Goal: Task Accomplishment & Management: Complete application form

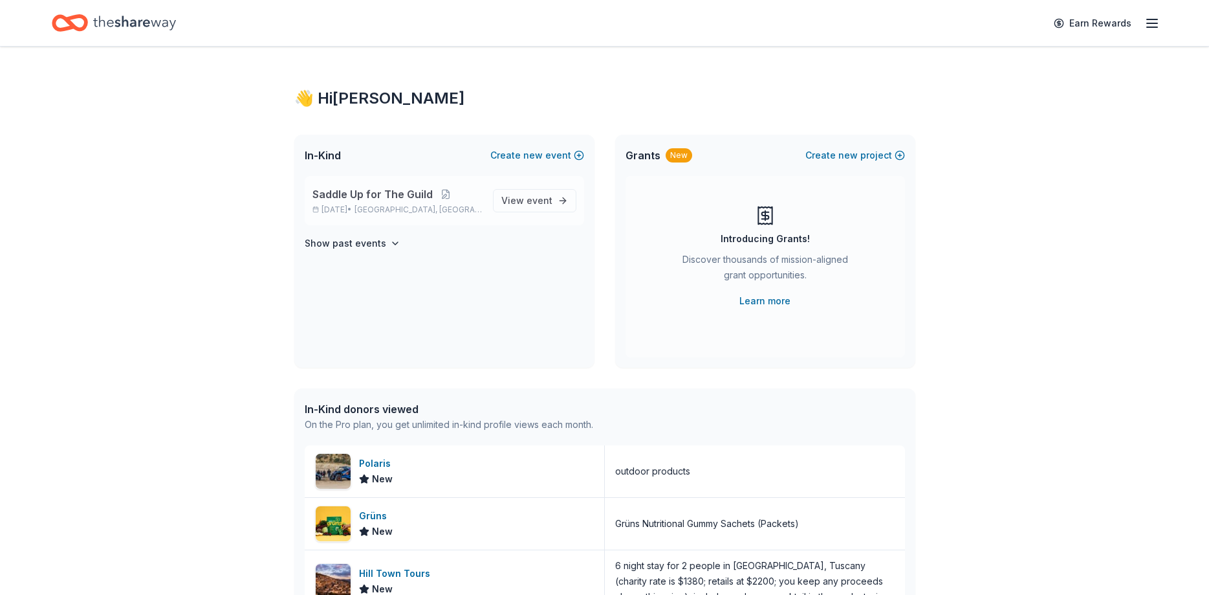
click at [394, 190] on span "Saddle Up for The Guild" at bounding box center [373, 194] width 120 height 16
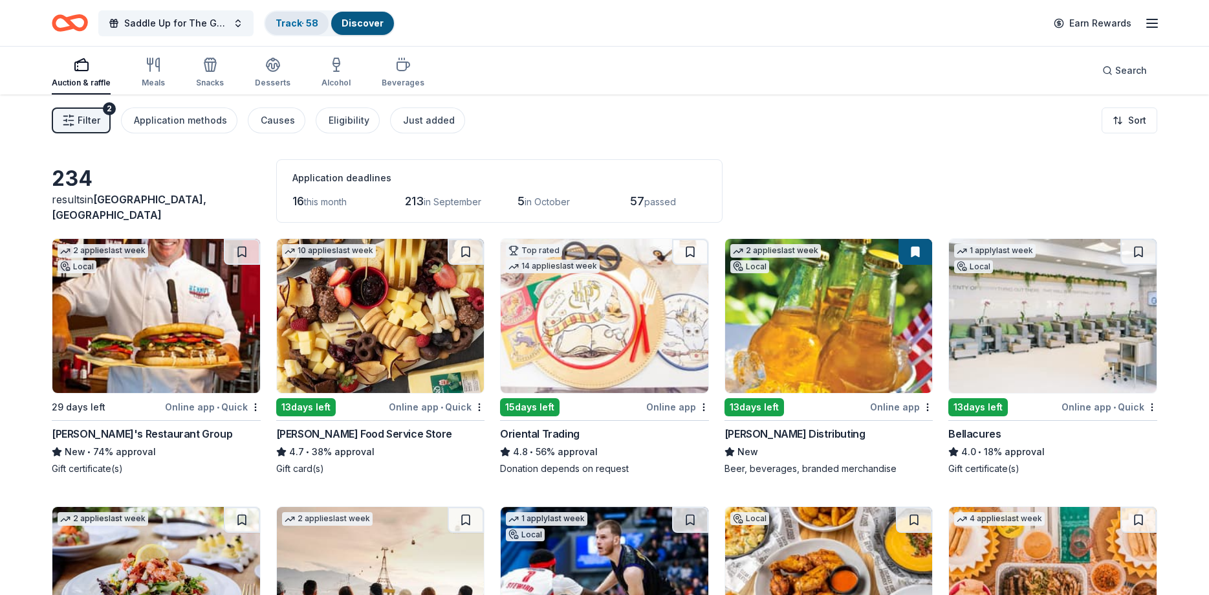
click at [303, 23] on link "Track · 58" at bounding box center [297, 22] width 43 height 11
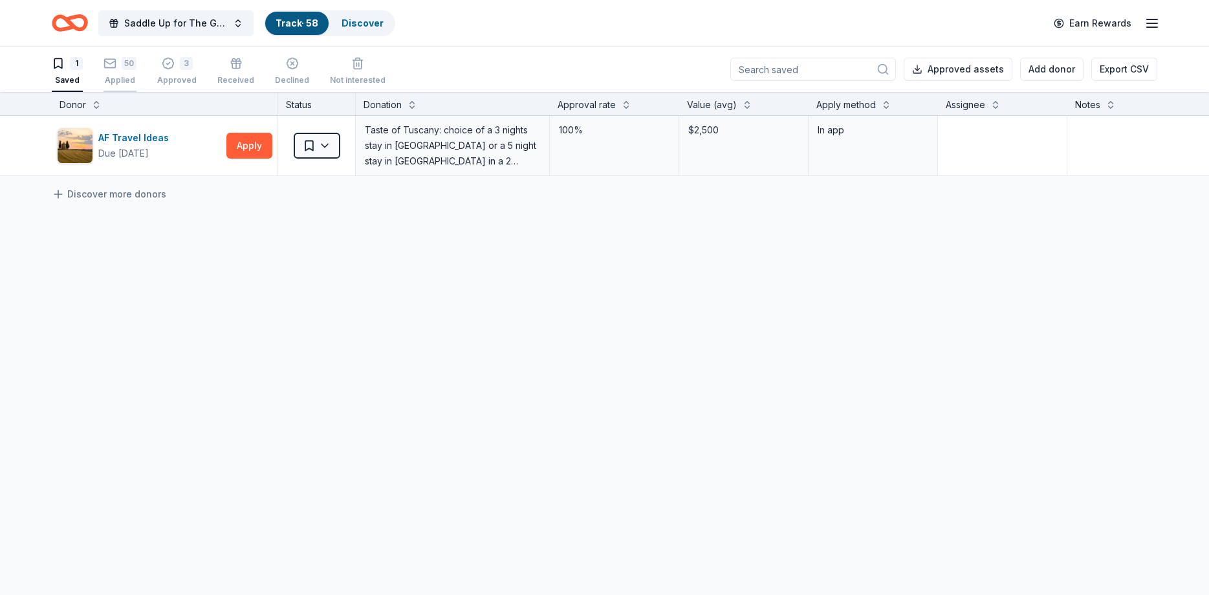
click at [126, 78] on div "Applied" at bounding box center [120, 80] width 33 height 10
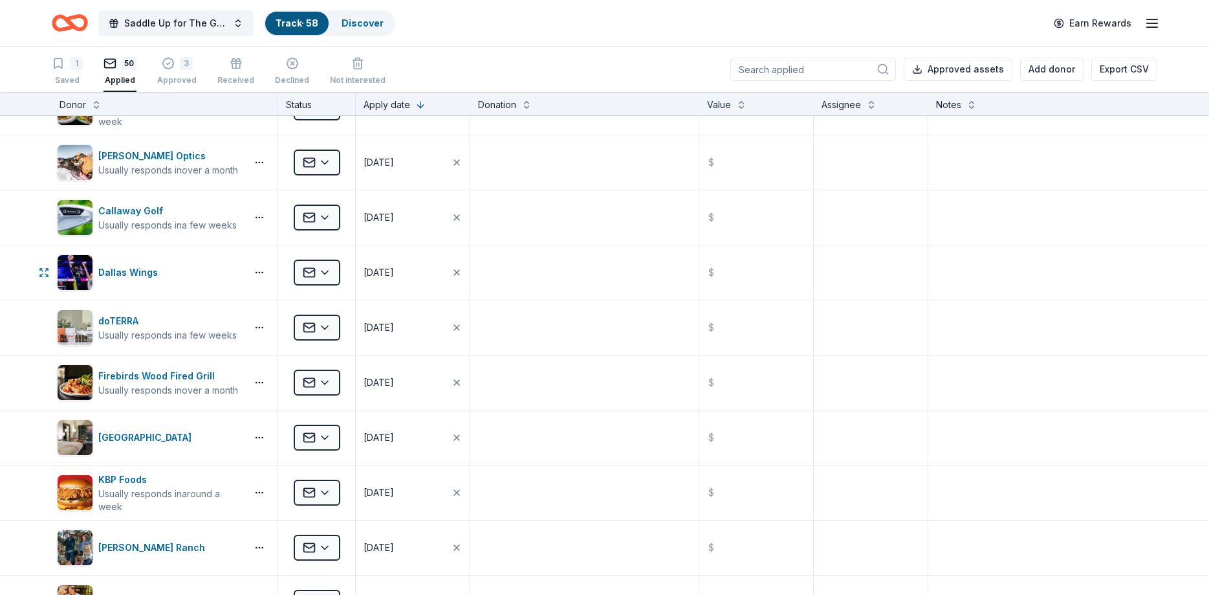
scroll to position [1553, 0]
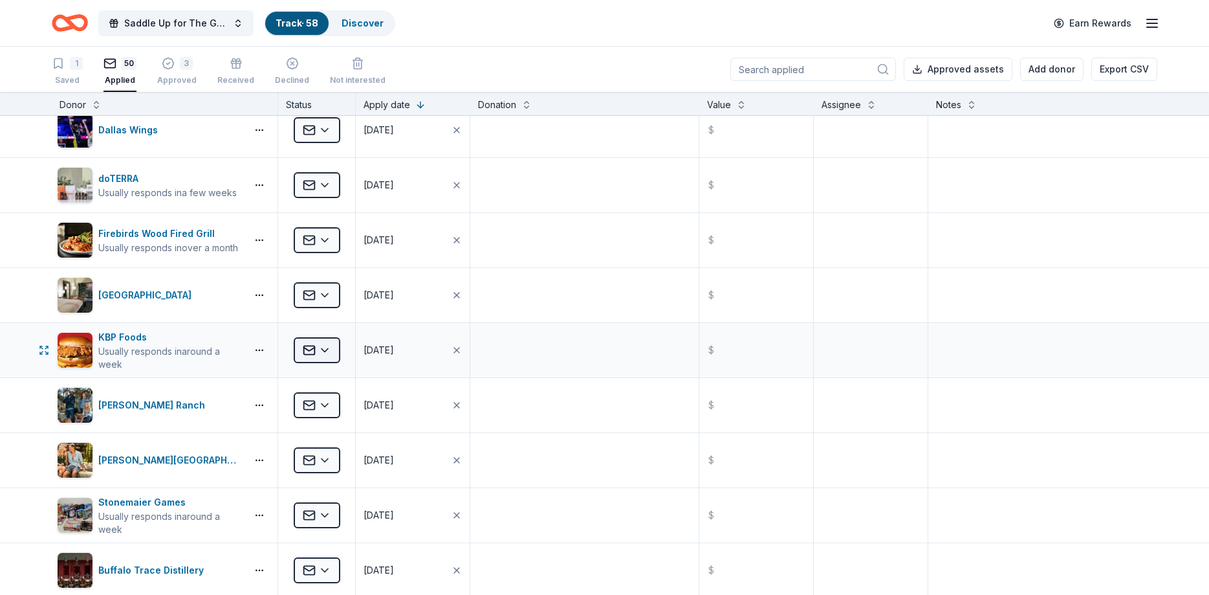
click at [303, 348] on html "Saddle Up for The Guild Track · 58 Discover Earn Rewards 1 Saved 50 Applied 3 A…" at bounding box center [604, 297] width 1209 height 595
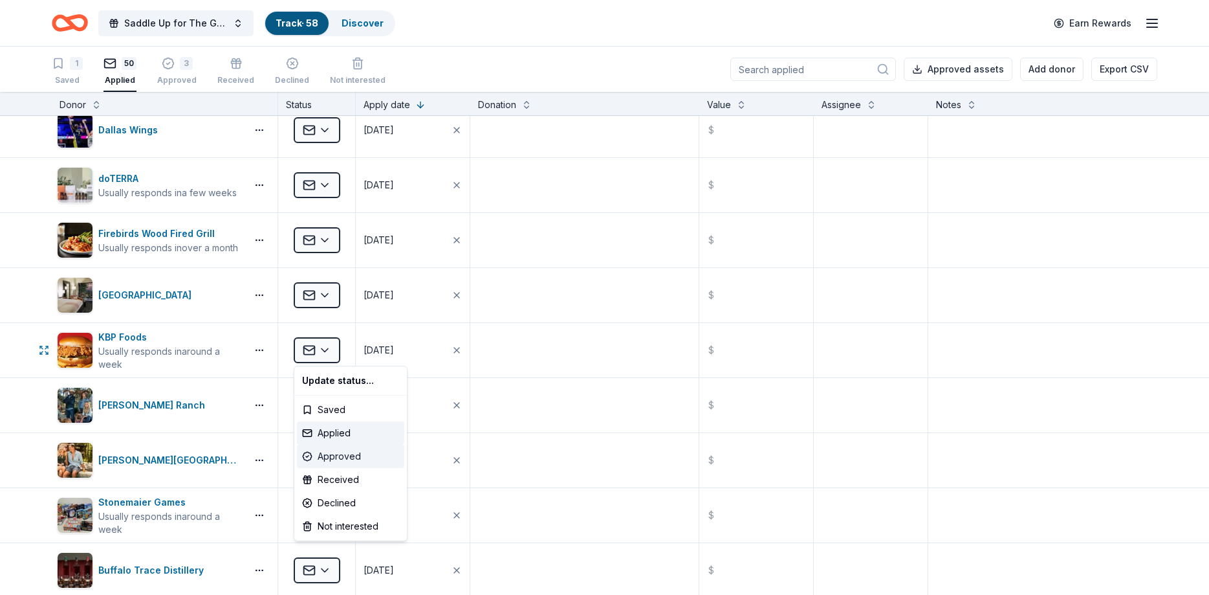
click at [320, 455] on div "Approved" at bounding box center [350, 455] width 107 height 23
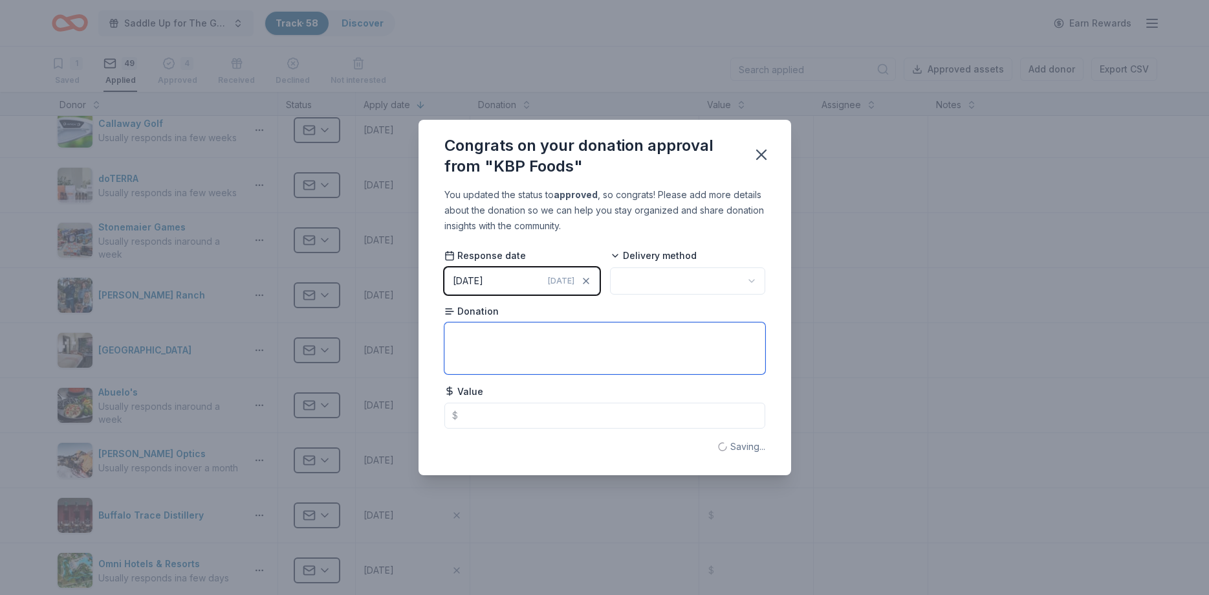
click at [524, 354] on textarea at bounding box center [604, 348] width 321 height 52
type textarea "2 free chicken sandwiches at KFC"
click at [696, 291] on body "Saddle Up for The Guild Track · 58 Discover Earn Rewards 1 Saved 49 Applied 4 A…" at bounding box center [604, 297] width 1209 height 595
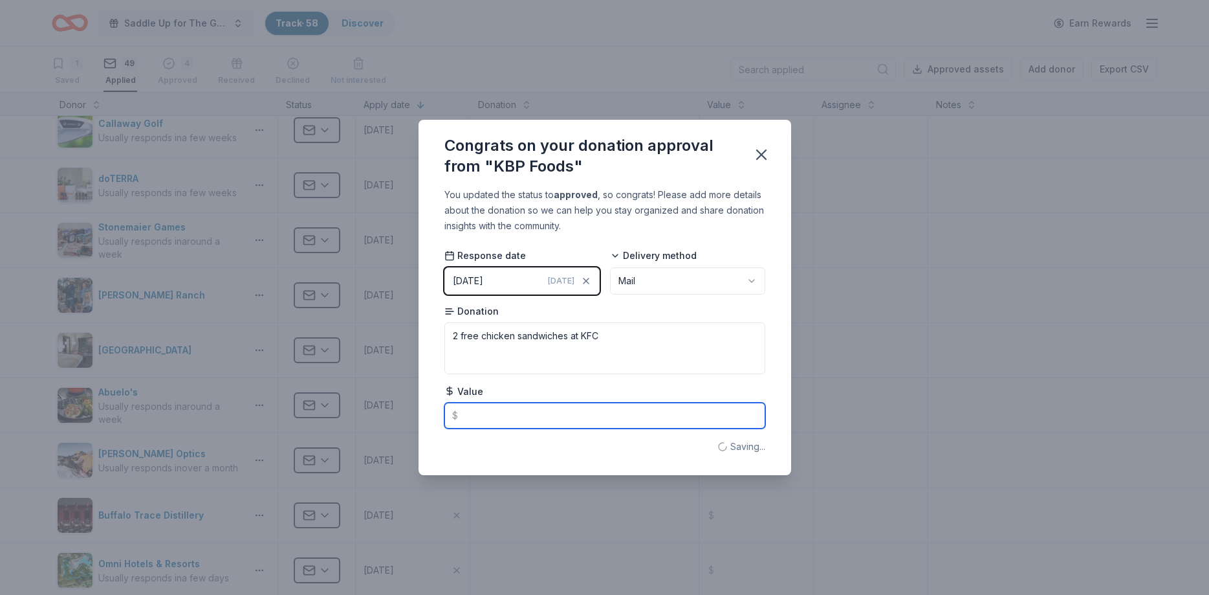
click at [541, 411] on input "text" at bounding box center [604, 415] width 321 height 26
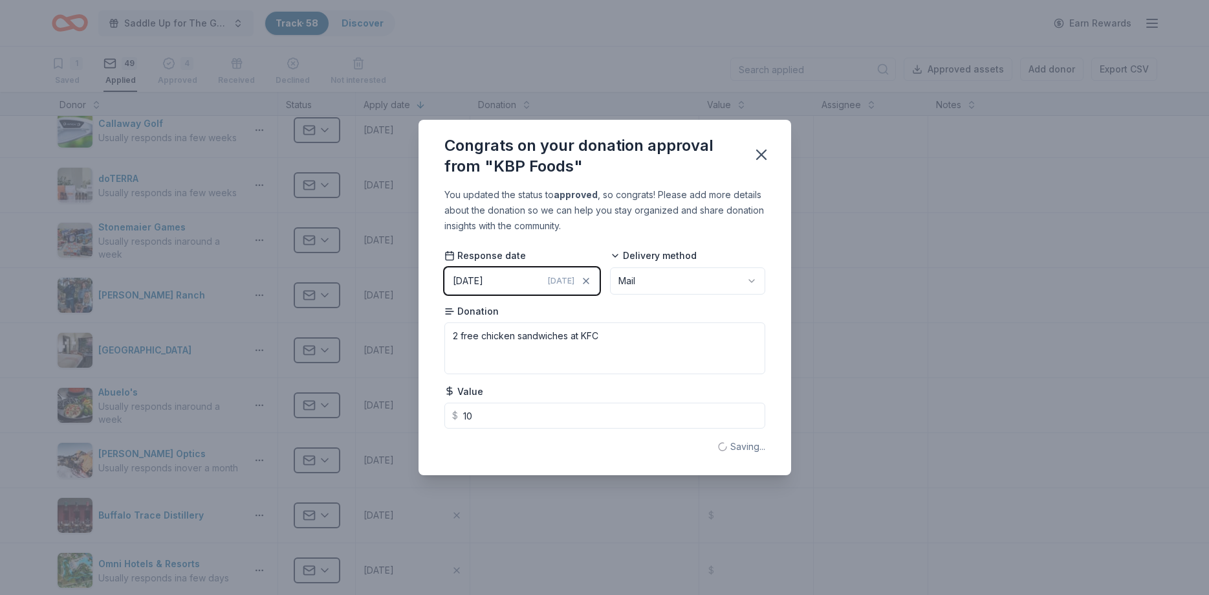
type input "10.00"
click at [604, 507] on div "Congrats on your donation approval from "KBP Foods" You updated the status to a…" at bounding box center [604, 297] width 1209 height 595
click at [256, 474] on div "Congrats on your donation approval from "KBP Foods" You updated the status to a…" at bounding box center [604, 297] width 1209 height 595
click at [762, 148] on icon "button" at bounding box center [761, 155] width 18 height 18
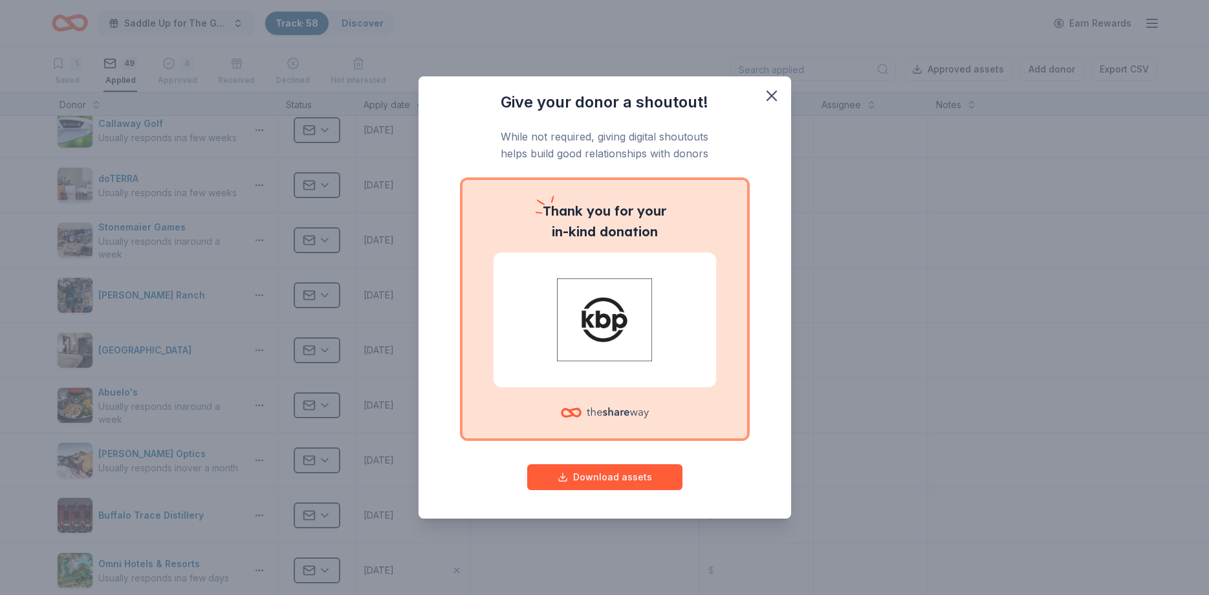
drag, startPoint x: 773, startPoint y: 93, endPoint x: 770, endPoint y: 110, distance: 17.0
click at [773, 95] on icon "button" at bounding box center [772, 96] width 18 height 18
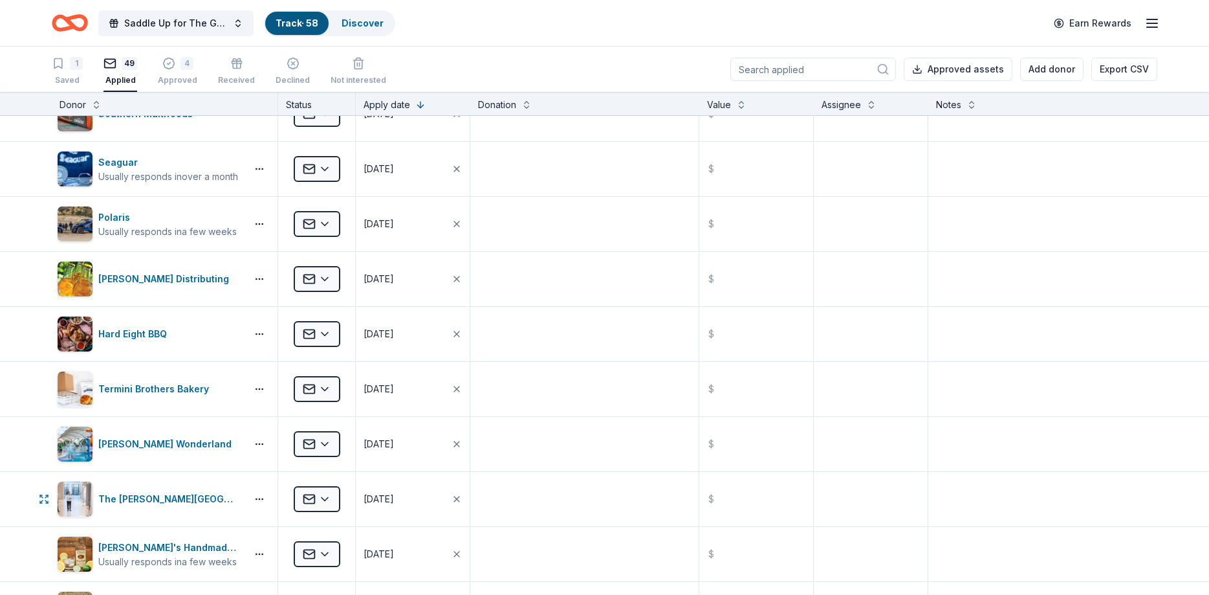
scroll to position [2252, 0]
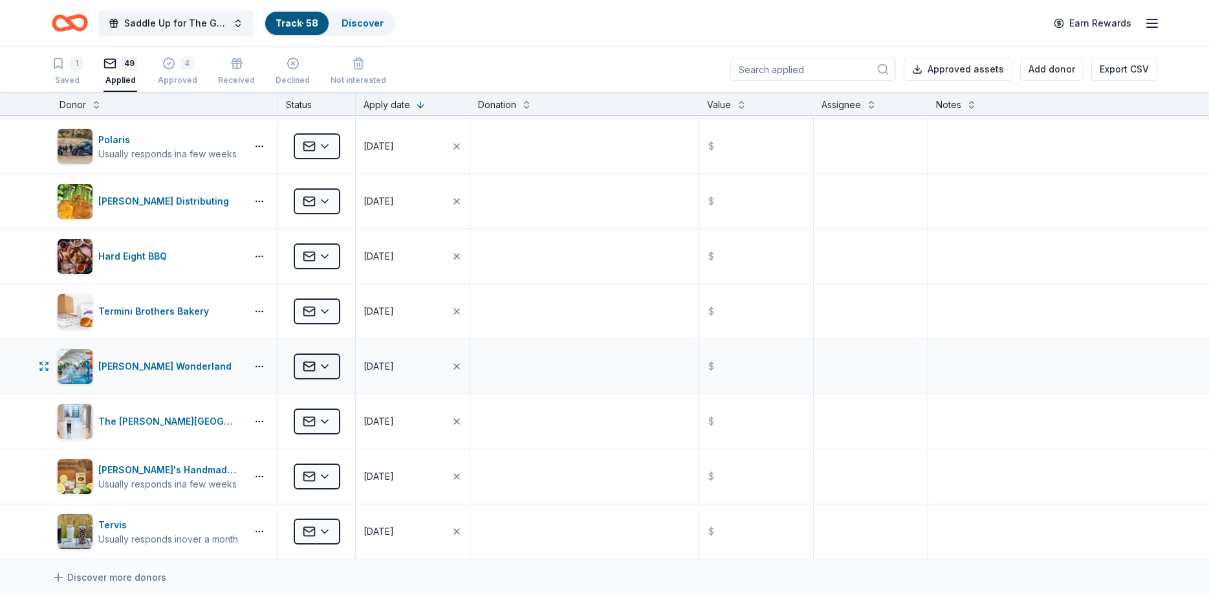
click at [324, 369] on html "Saddle Up for The Guild Track · 58 Discover Earn Rewards 1 Saved 49 Applied 4 A…" at bounding box center [604, 297] width 1209 height 595
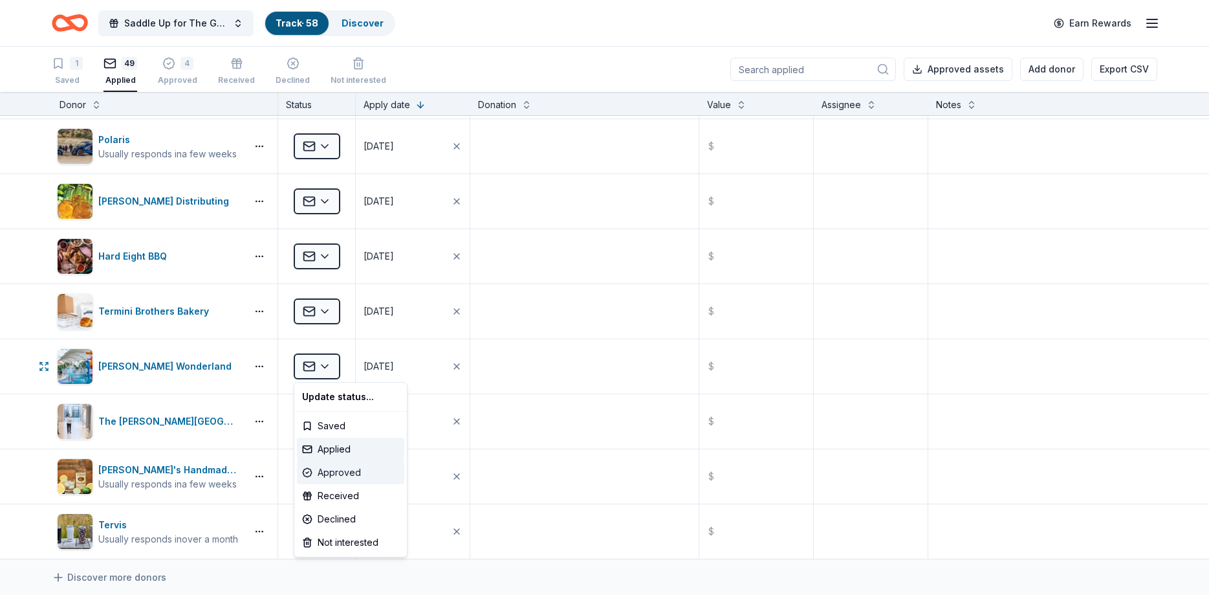
click at [334, 468] on div "Approved" at bounding box center [350, 472] width 107 height 23
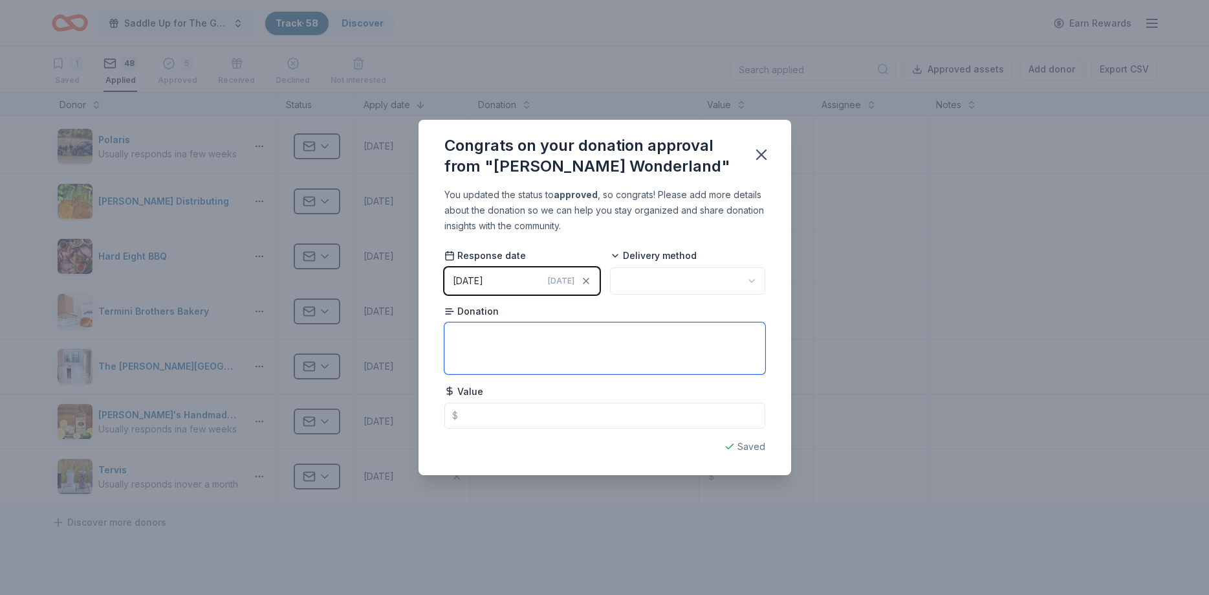
click at [503, 333] on textarea at bounding box center [604, 348] width 321 height 52
click at [718, 278] on html "Saddle Up for The Guild Track · 58 Discover Earn Rewards 1 Saved 48 Applied 5 A…" at bounding box center [604, 297] width 1209 height 595
click at [466, 341] on textarea at bounding box center [604, 348] width 321 height 52
type textarea "4 passes for 2026 season"
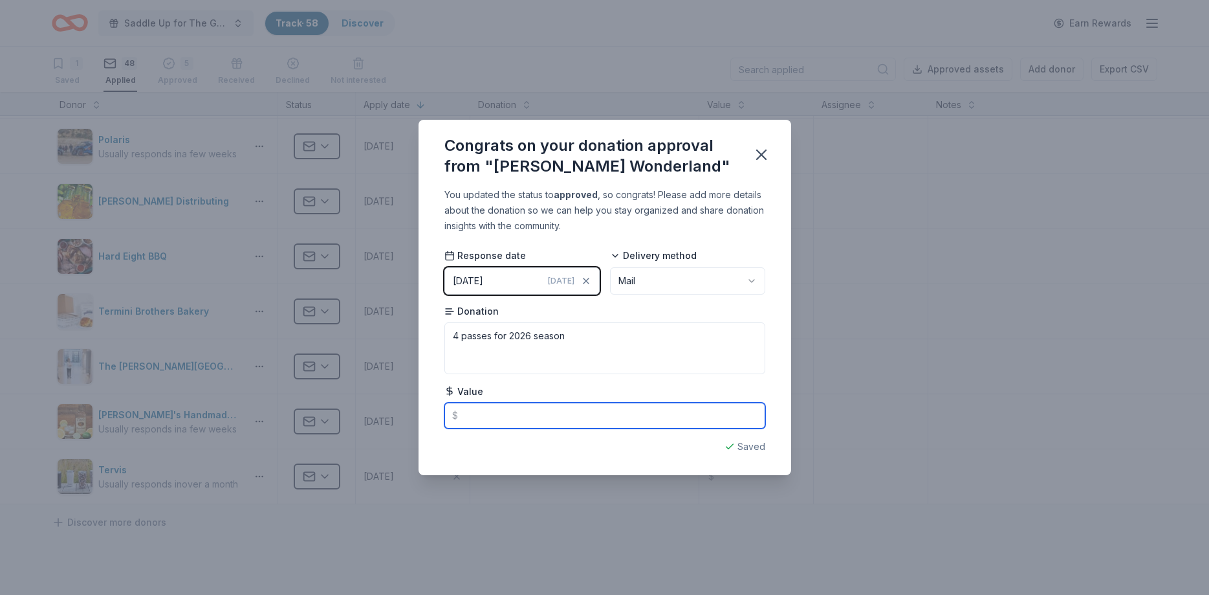
click at [522, 421] on input "text" at bounding box center [604, 415] width 321 height 26
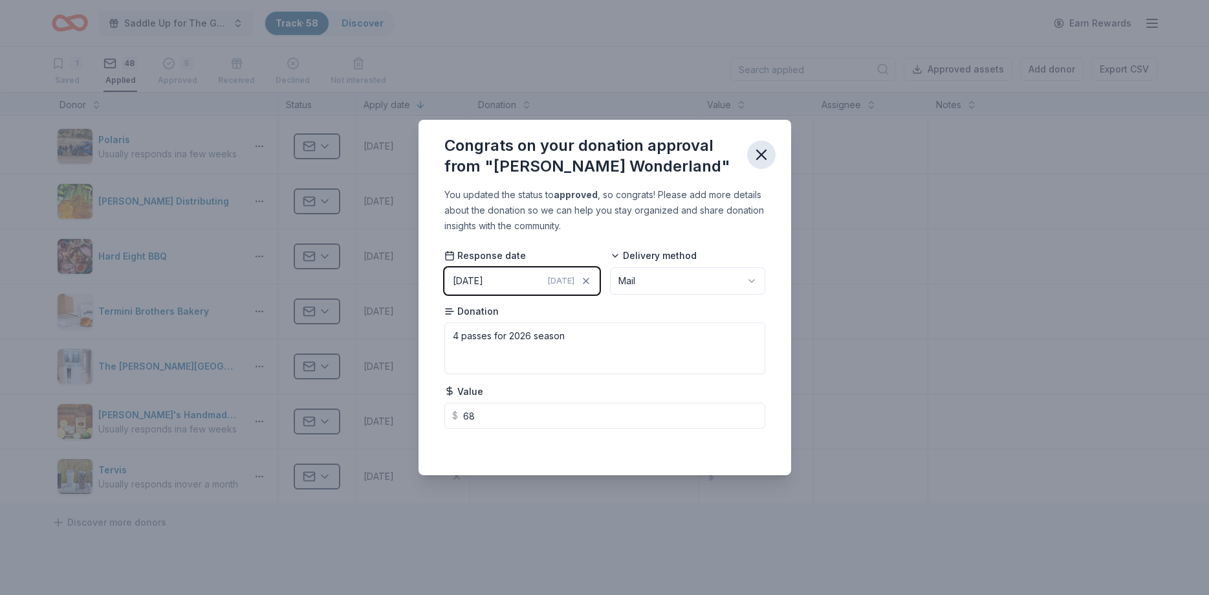
type input "68.00"
click at [765, 155] on icon "button" at bounding box center [761, 155] width 18 height 18
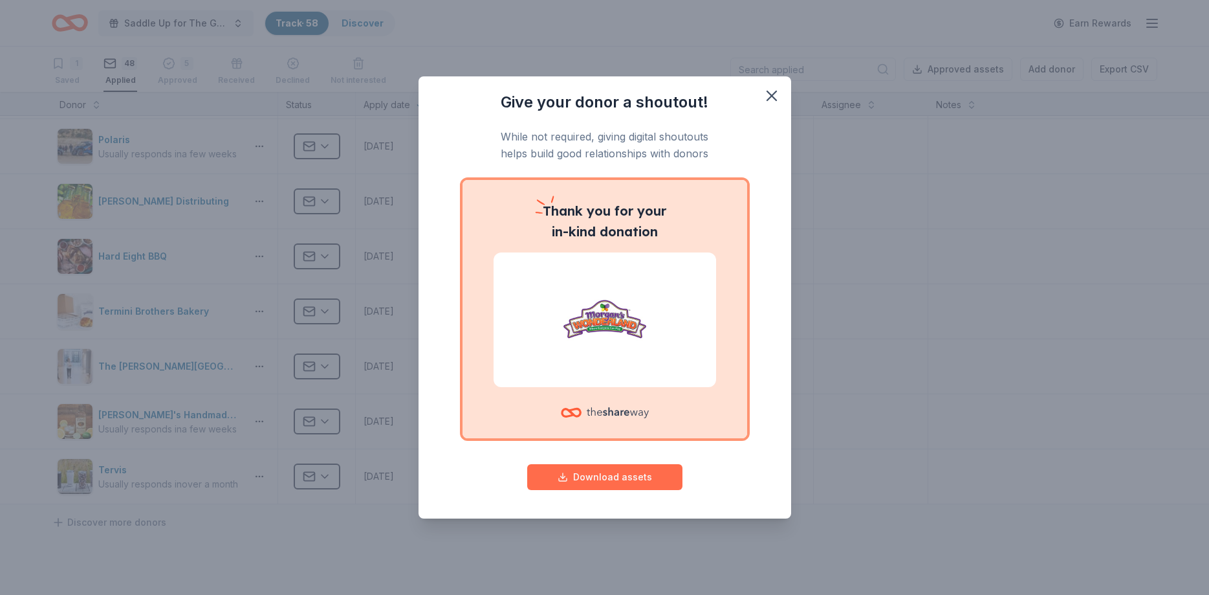
click at [614, 481] on button "Download assets" at bounding box center [604, 477] width 155 height 26
click at [776, 98] on icon "button" at bounding box center [772, 96] width 18 height 18
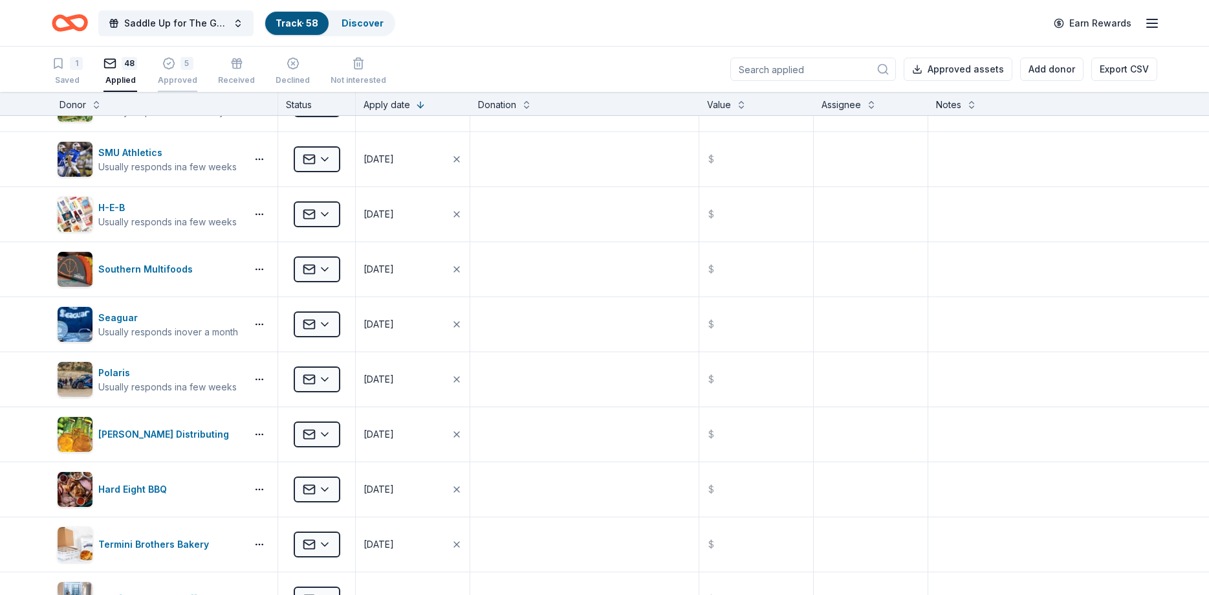
click at [177, 71] on div "5 Approved" at bounding box center [177, 64] width 39 height 28
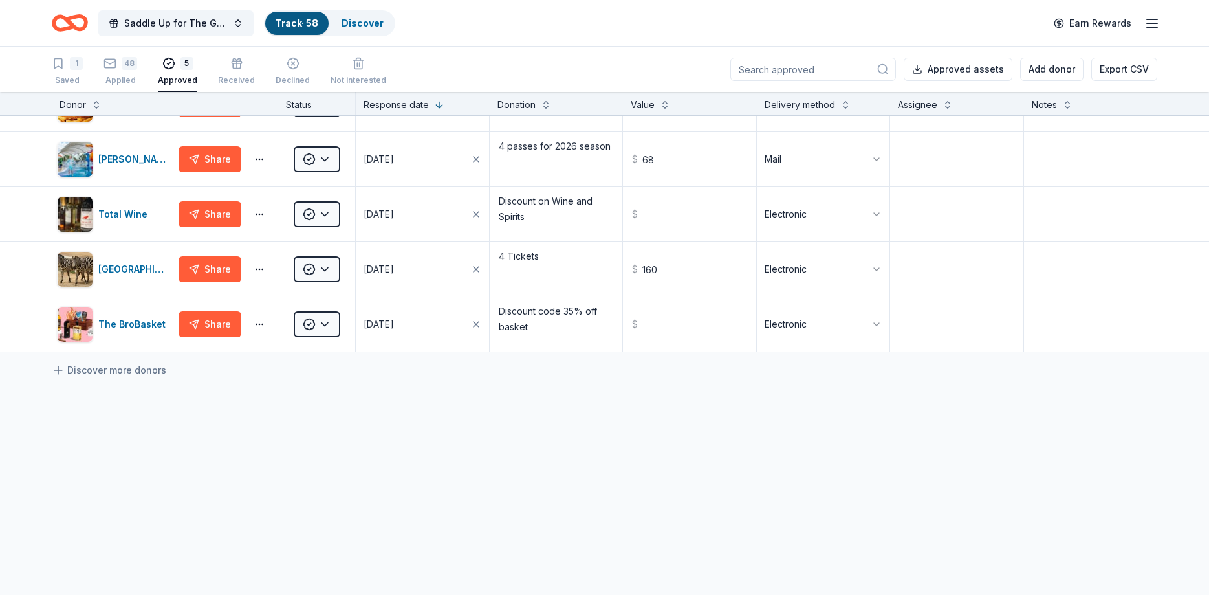
scroll to position [39, 0]
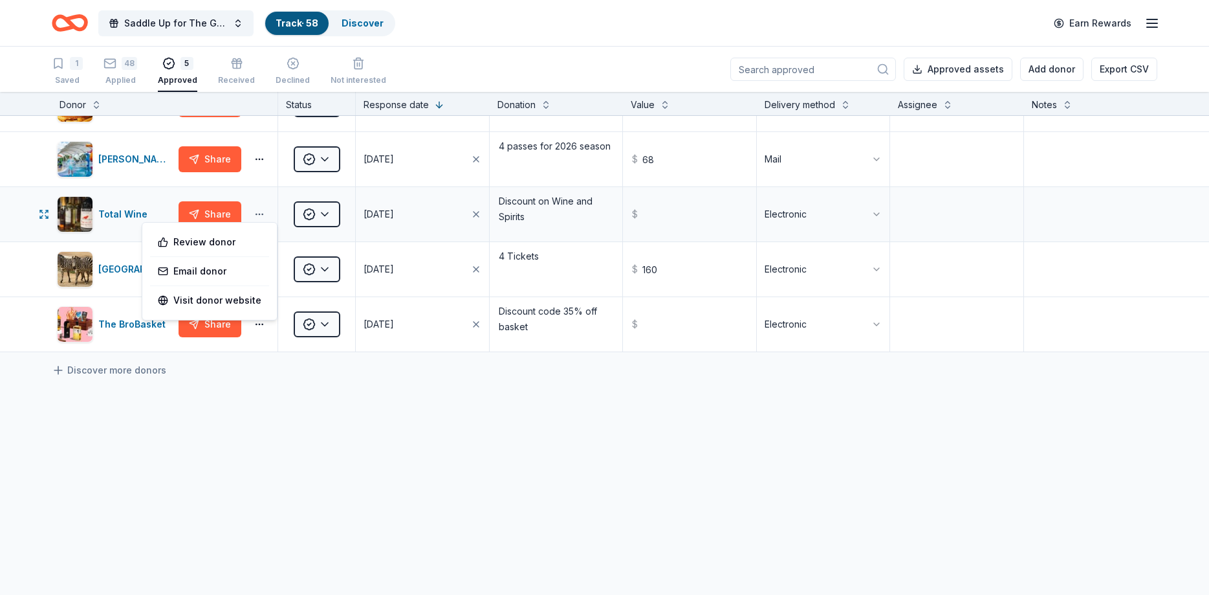
click at [257, 218] on html "Saddle Up for The Guild Track · 58 Discover Earn Rewards 1 Saved 48 Applied 5 A…" at bounding box center [604, 297] width 1209 height 595
click at [203, 243] on div "Review donor" at bounding box center [210, 241] width 114 height 23
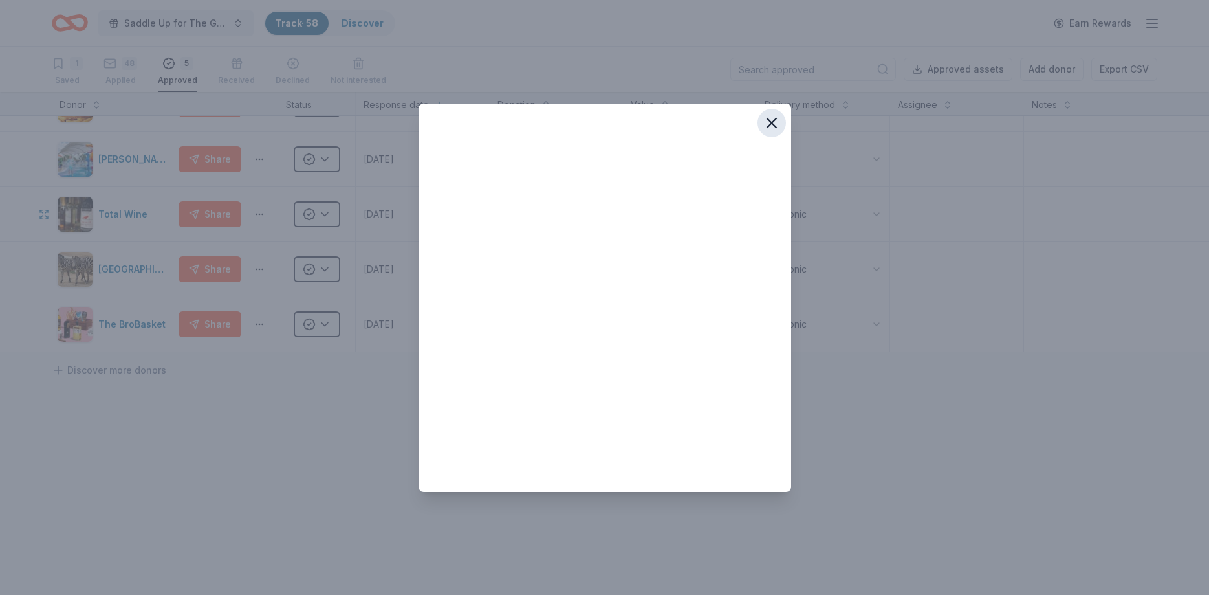
click at [773, 119] on icon "button" at bounding box center [772, 123] width 18 height 18
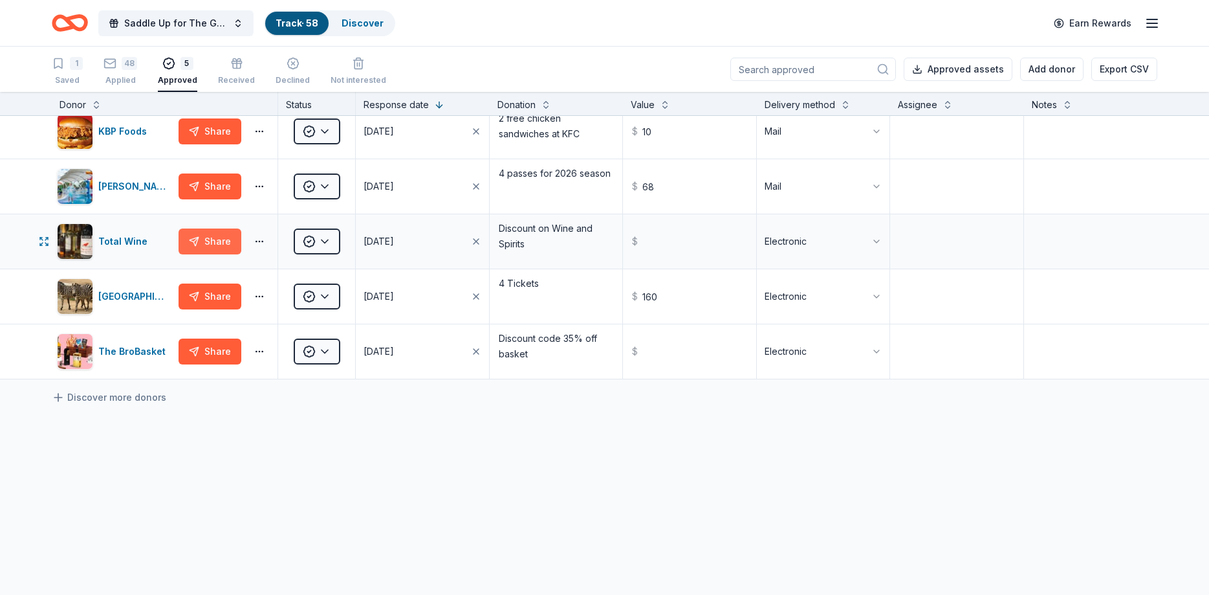
scroll to position [0, 0]
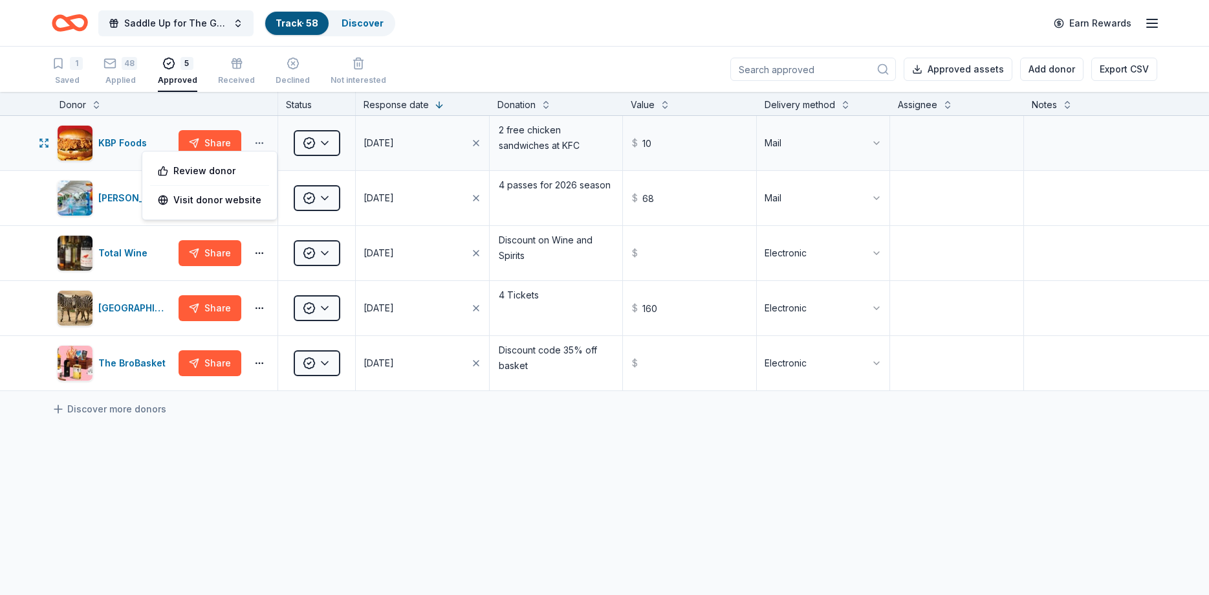
click at [263, 147] on html "Saddle Up for The Guild Track · 58 Discover Earn Rewards 1 Saved 48 Applied 5 A…" at bounding box center [604, 297] width 1209 height 595
click at [83, 145] on html "Saddle Up for The Guild Track · 58 Discover Earn Rewards 1 Saved 48 Applied 5 A…" at bounding box center [604, 297] width 1209 height 595
click at [83, 145] on img "button" at bounding box center [75, 143] width 35 height 35
click at [111, 65] on icon "button" at bounding box center [110, 63] width 13 height 13
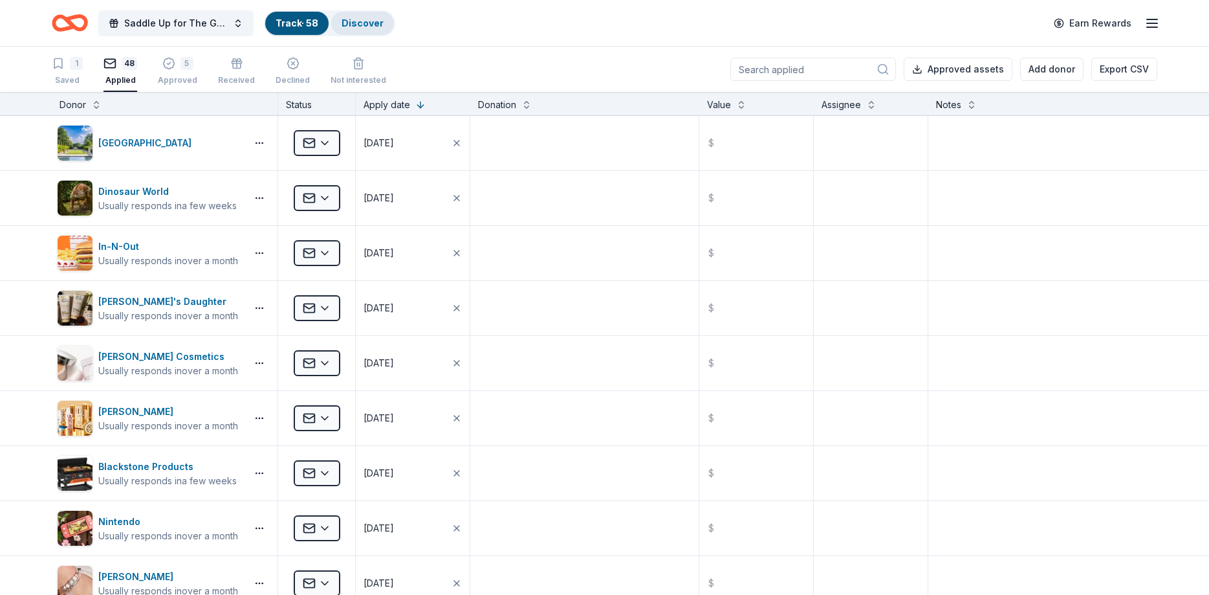
click at [369, 29] on div "Discover" at bounding box center [362, 23] width 63 height 23
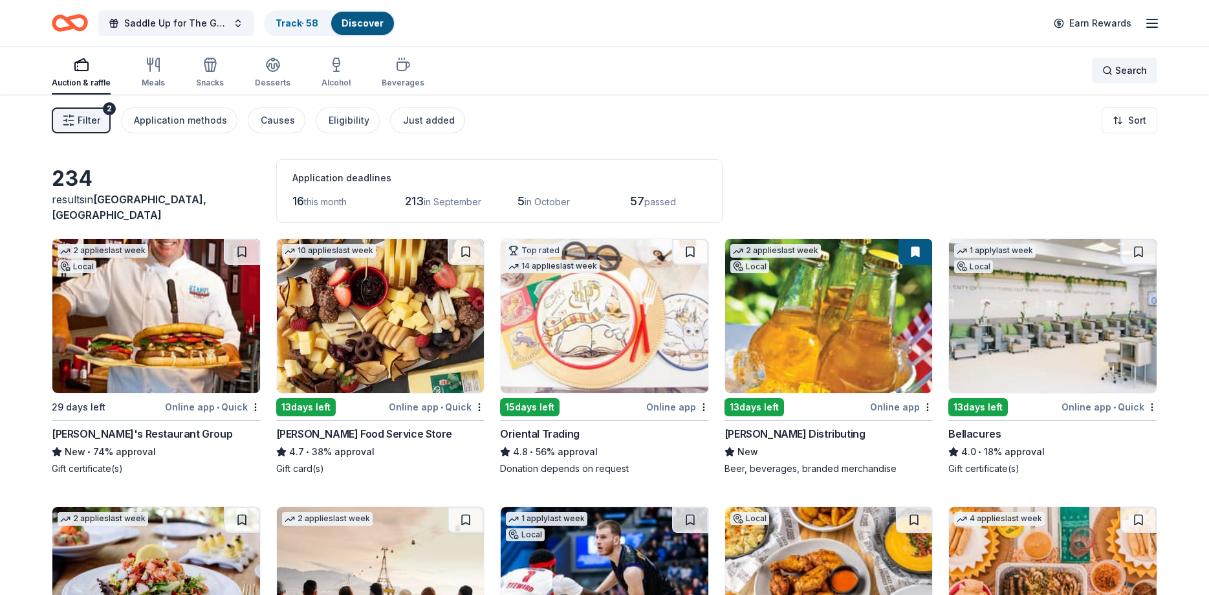
click at [1117, 75] on span "Search" at bounding box center [1131, 71] width 32 height 16
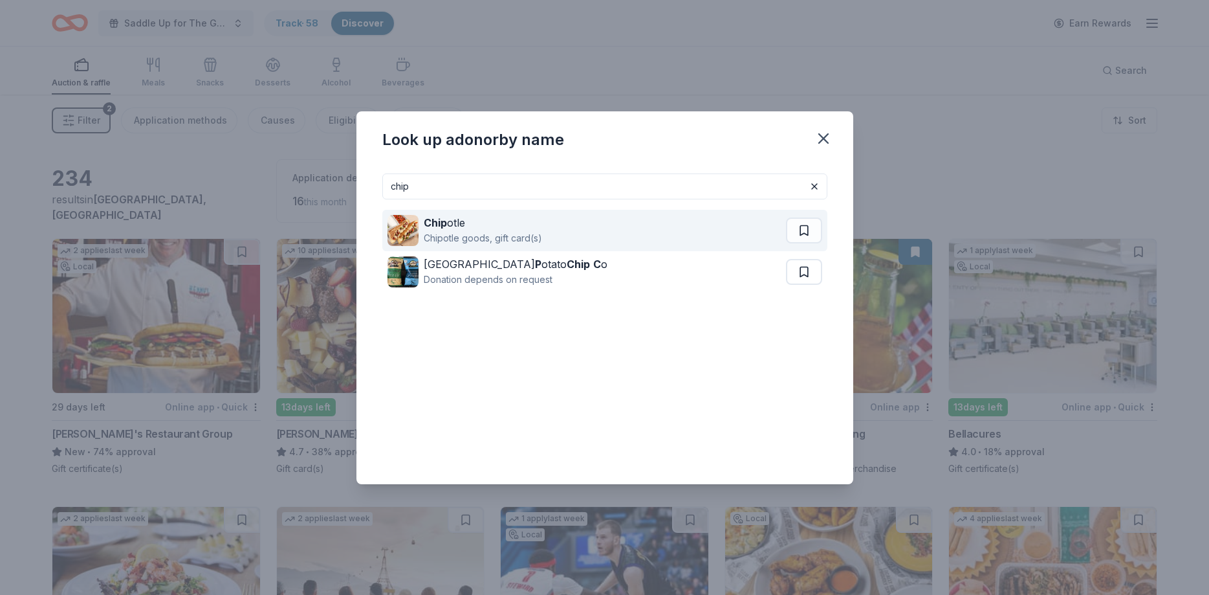
type input "chip"
click at [441, 228] on strong "Chip" at bounding box center [435, 222] width 23 height 13
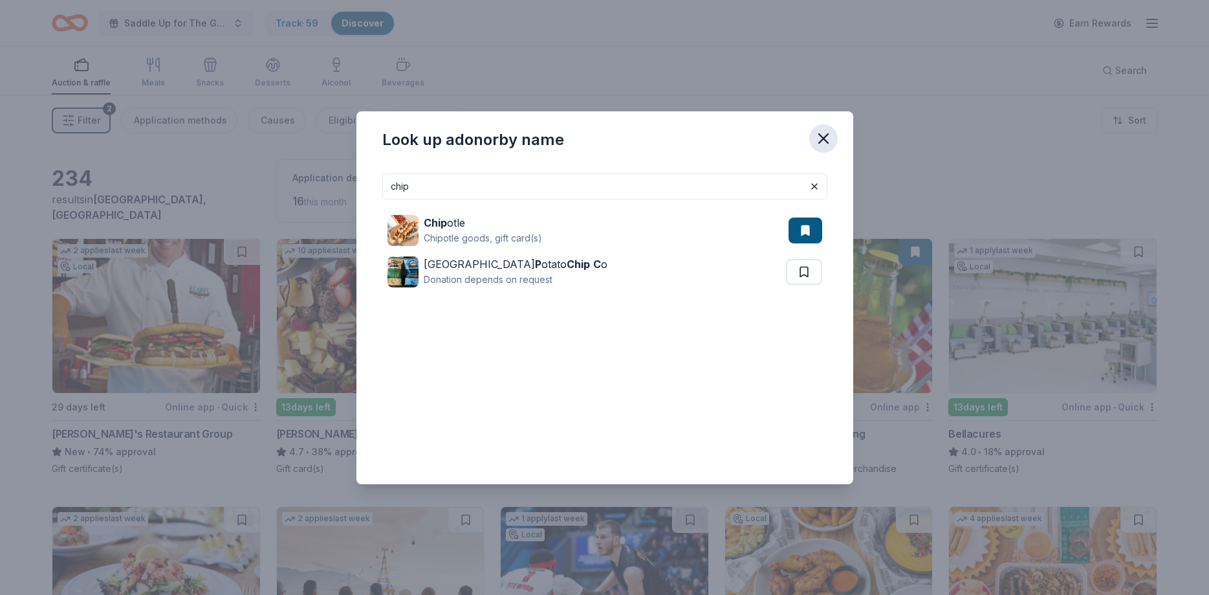
click at [823, 137] on icon "button" at bounding box center [823, 138] width 9 height 9
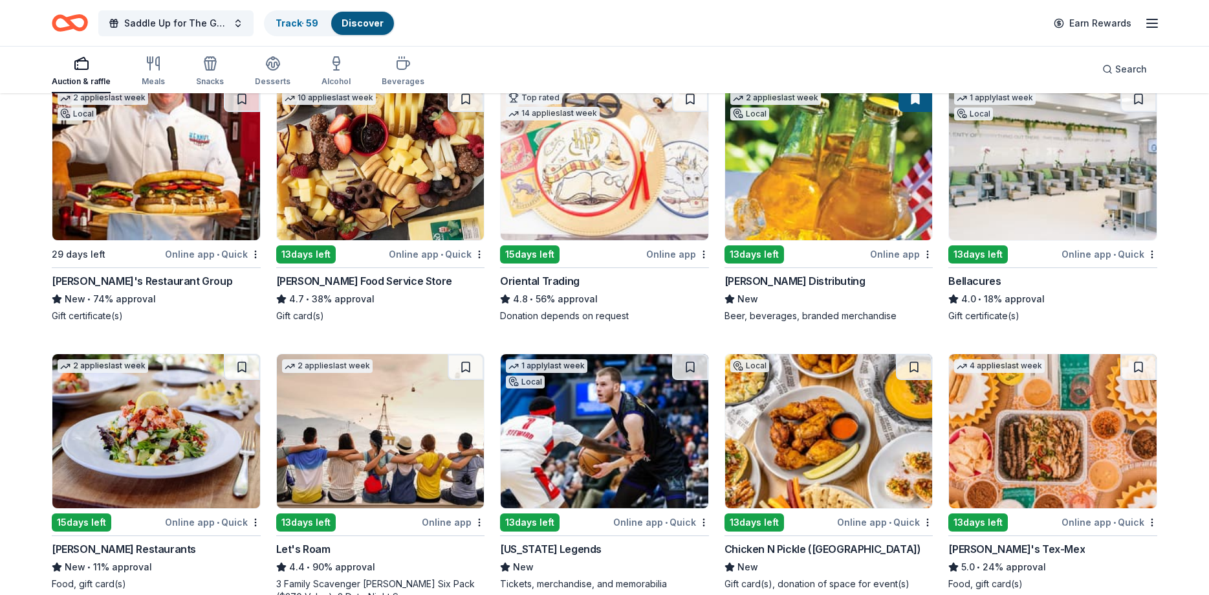
scroll to position [132, 0]
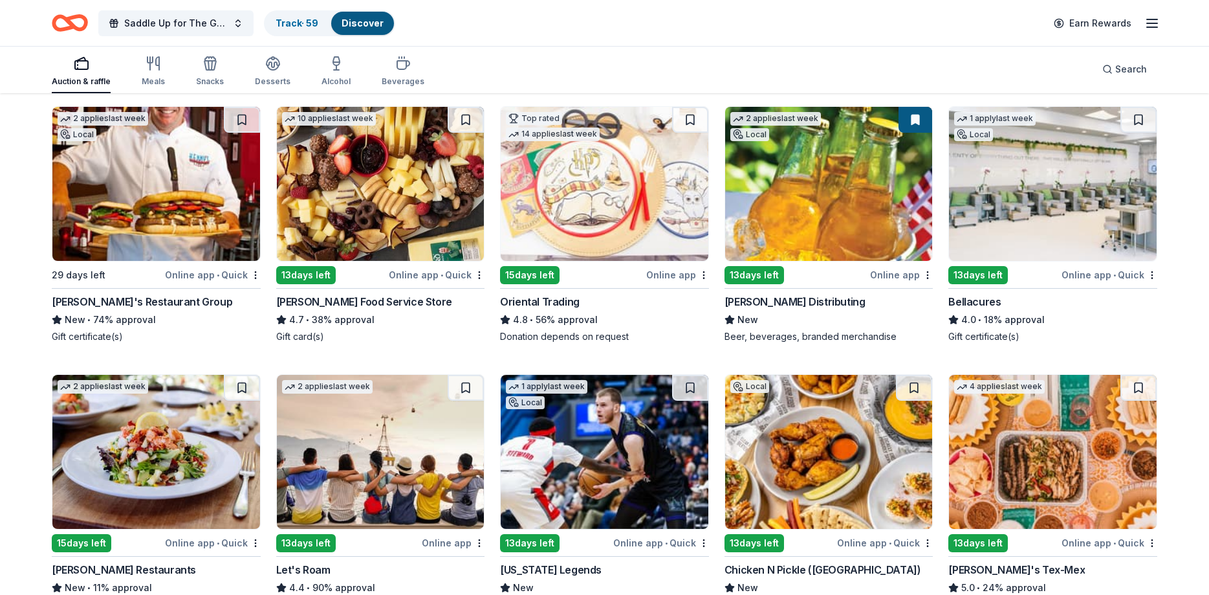
click at [842, 203] on img at bounding box center [829, 184] width 208 height 154
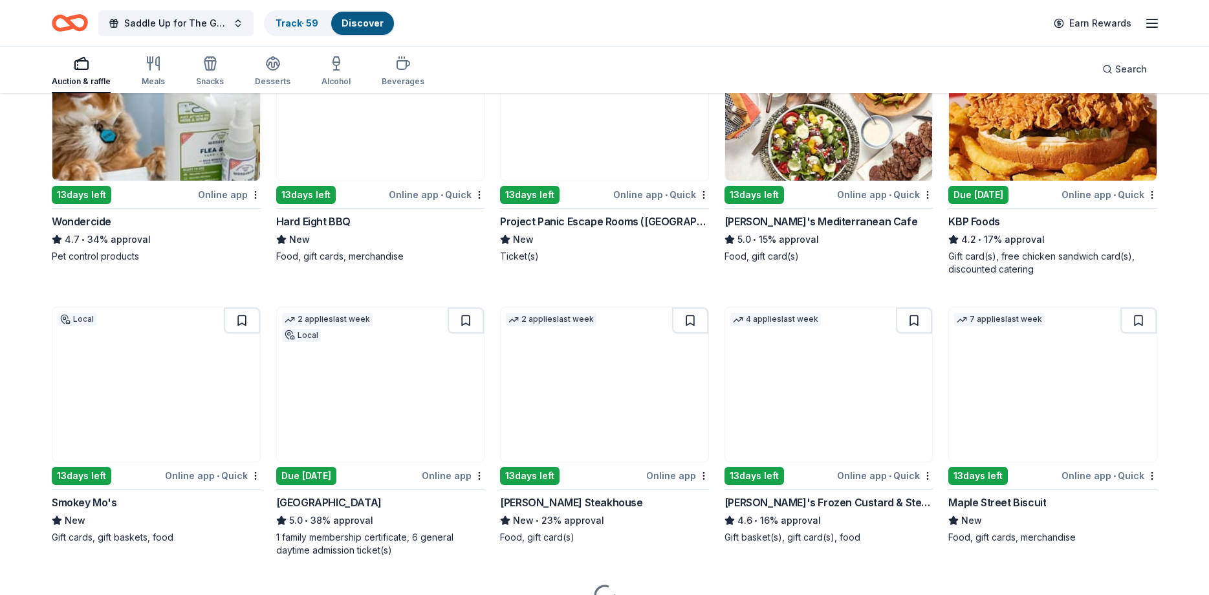
scroll to position [760, 0]
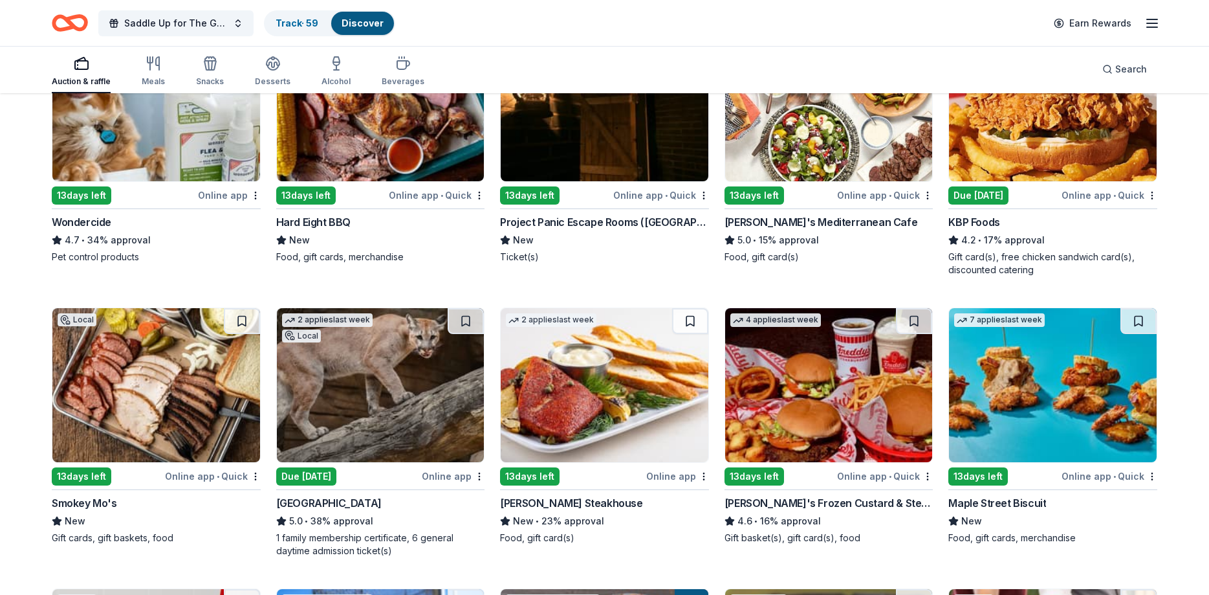
click at [613, 371] on img at bounding box center [605, 385] width 208 height 154
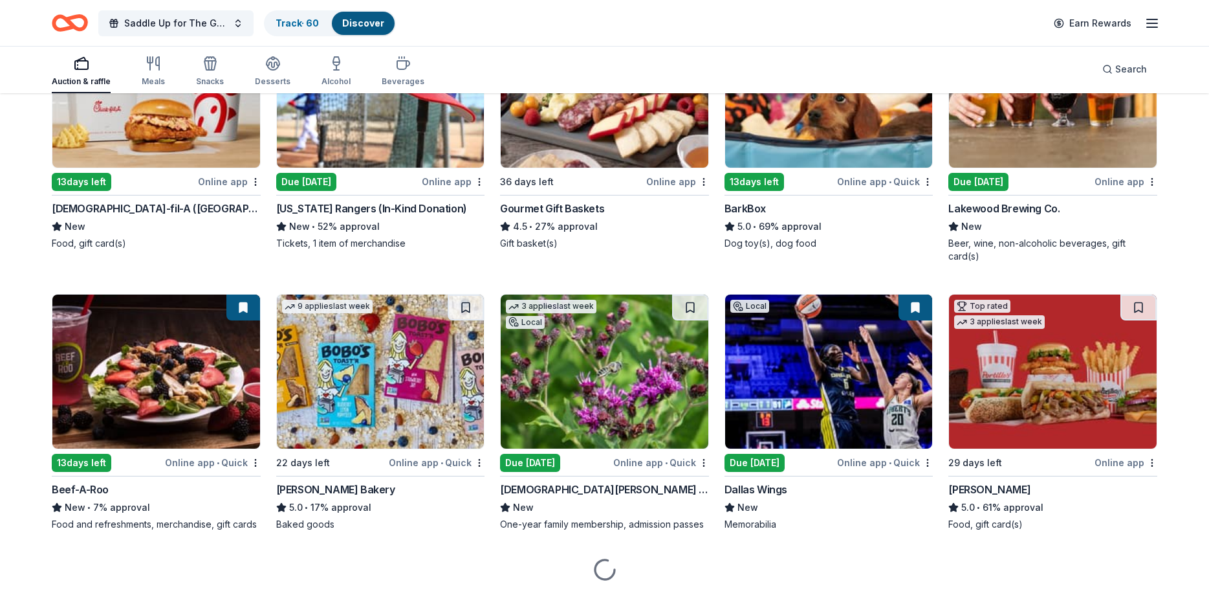
scroll to position [1354, 0]
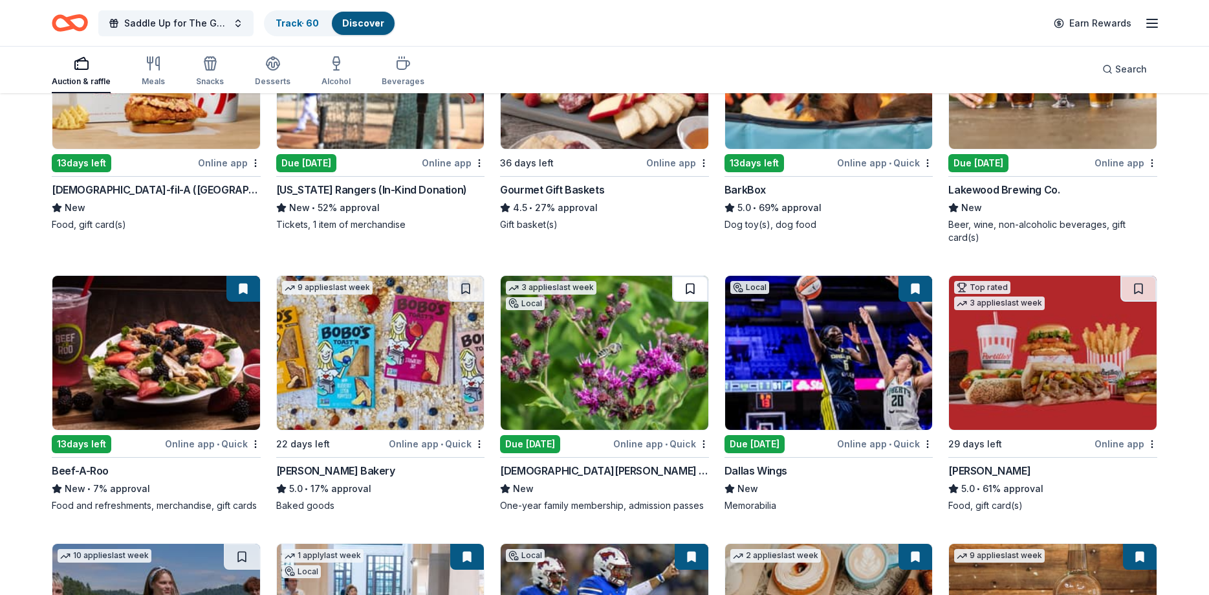
click at [694, 276] on button at bounding box center [690, 289] width 36 height 26
click at [457, 276] on button at bounding box center [466, 289] width 36 height 26
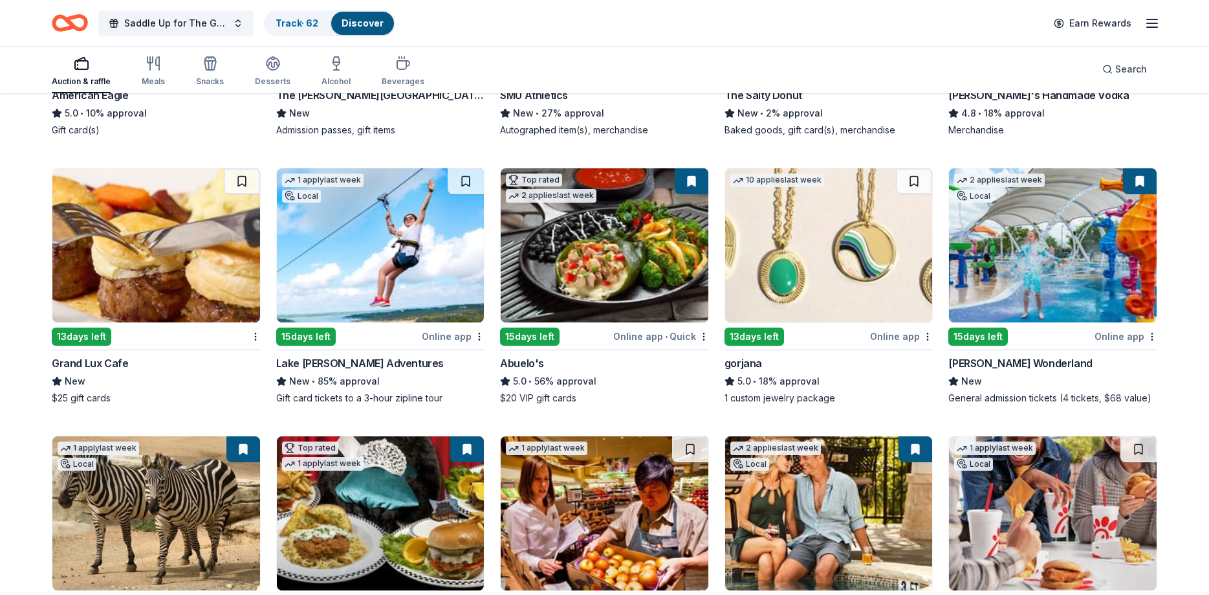
scroll to position [2080, 0]
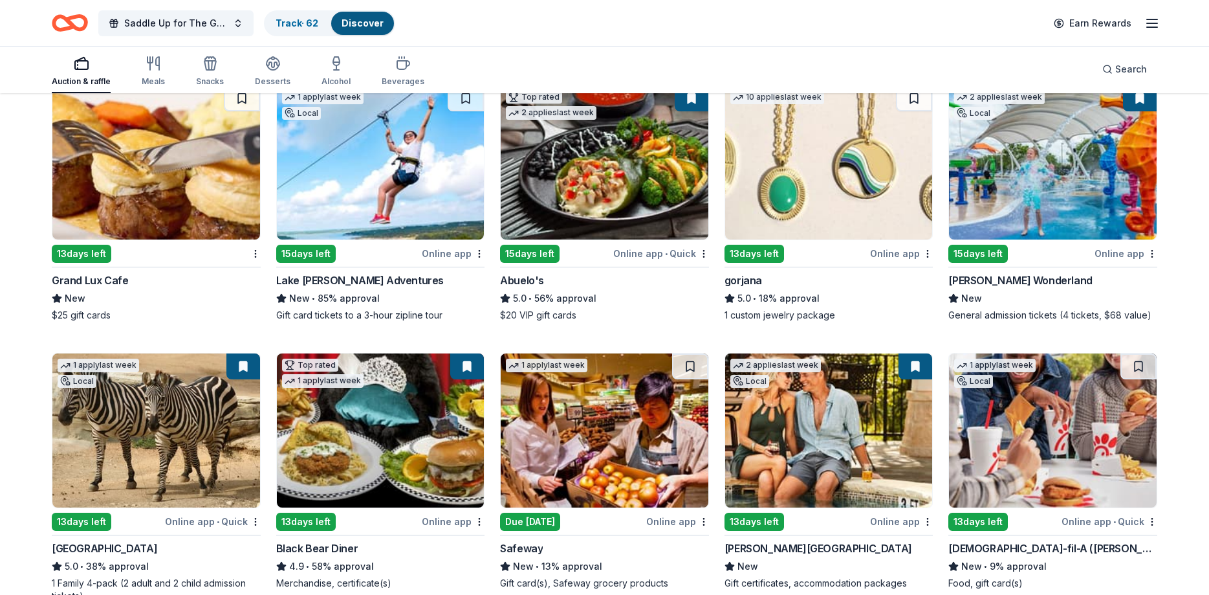
click at [598, 388] on img at bounding box center [605, 430] width 208 height 154
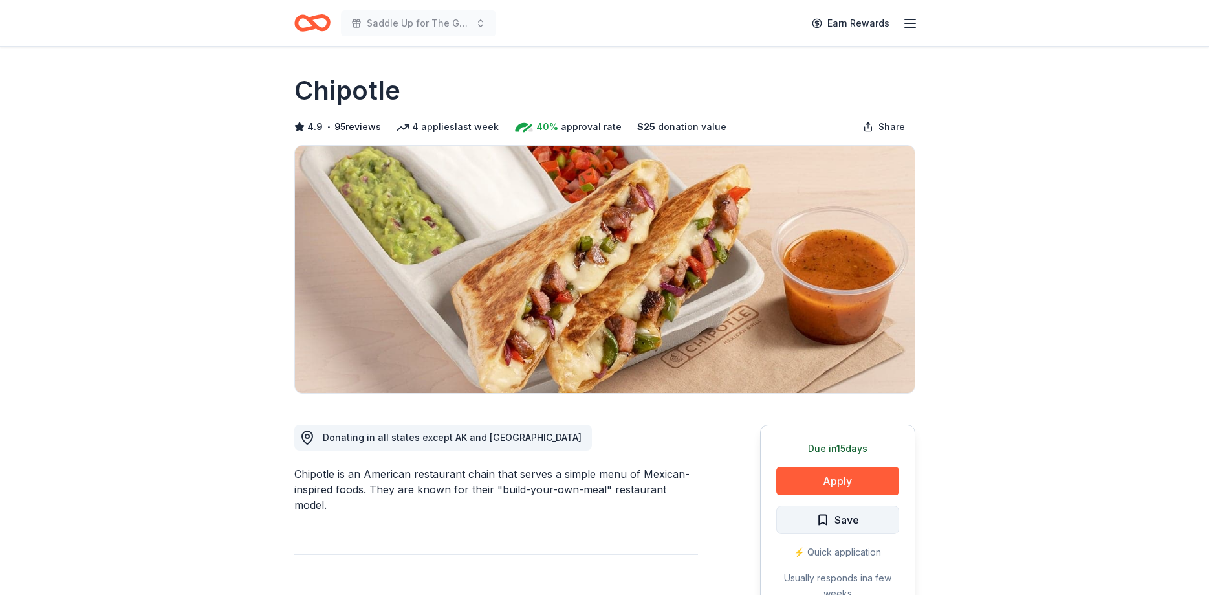
click at [828, 523] on span "Save" at bounding box center [838, 519] width 43 height 17
click at [828, 521] on html "Saddle Up for The Guild Earn Rewards Due in 15 days Share Chipotle 4.9 • 95 rev…" at bounding box center [604, 297] width 1209 height 595
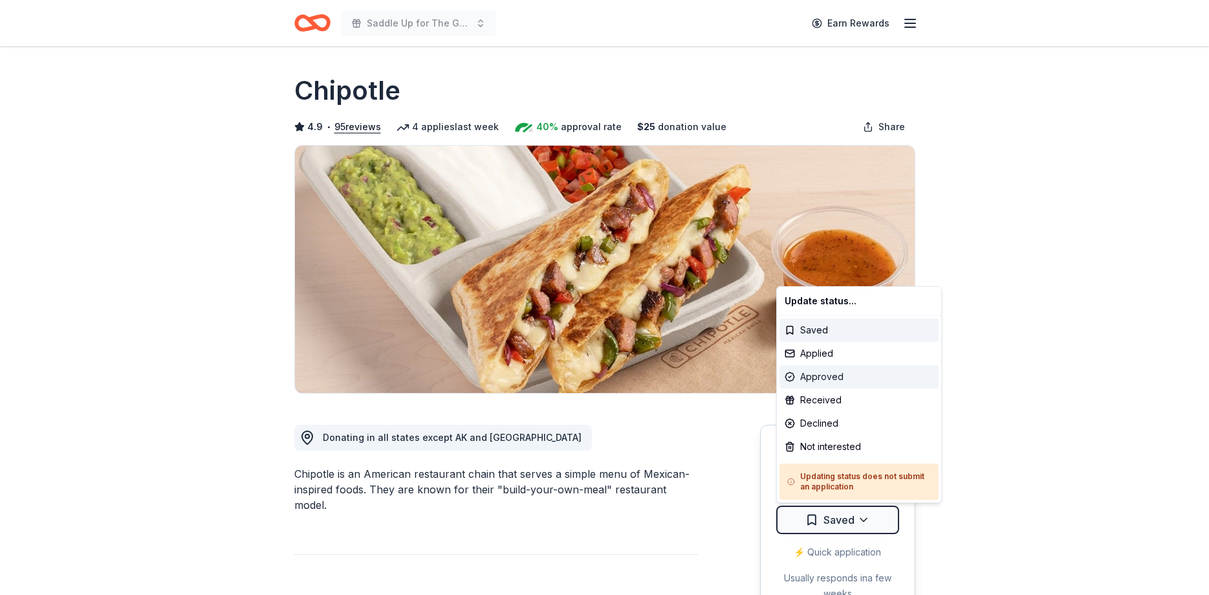
click at [826, 377] on div "Approved" at bounding box center [859, 376] width 159 height 23
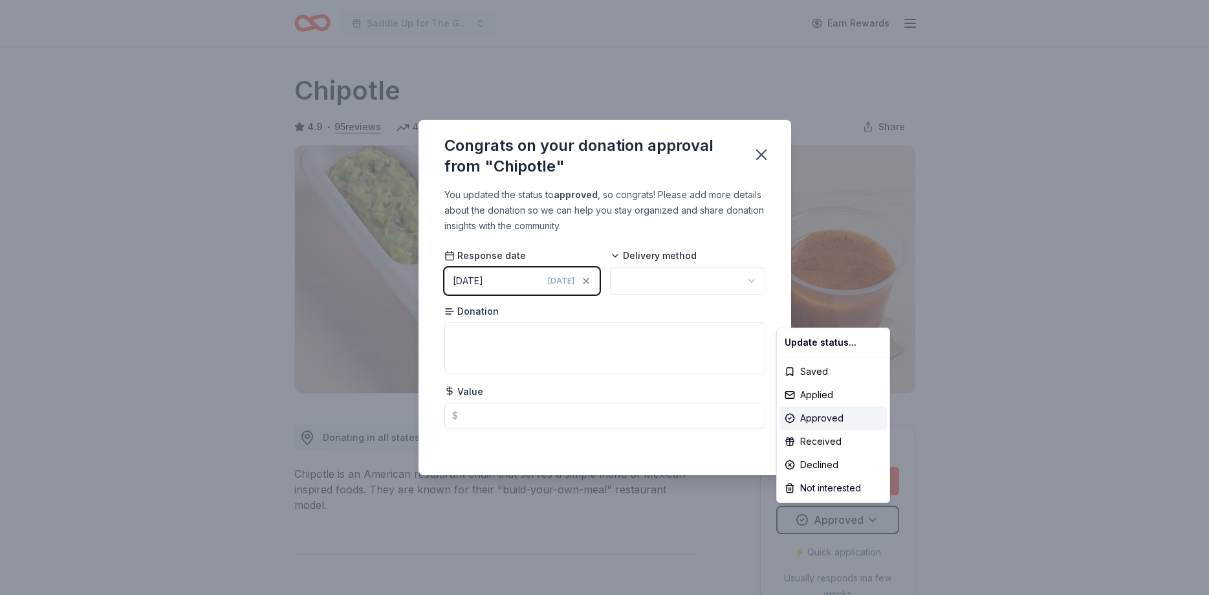
click at [649, 284] on html "Saddle Up for The Guild Earn Rewards Due in 15 days Share Chipotle 4.9 • 95 rev…" at bounding box center [604, 297] width 1209 height 595
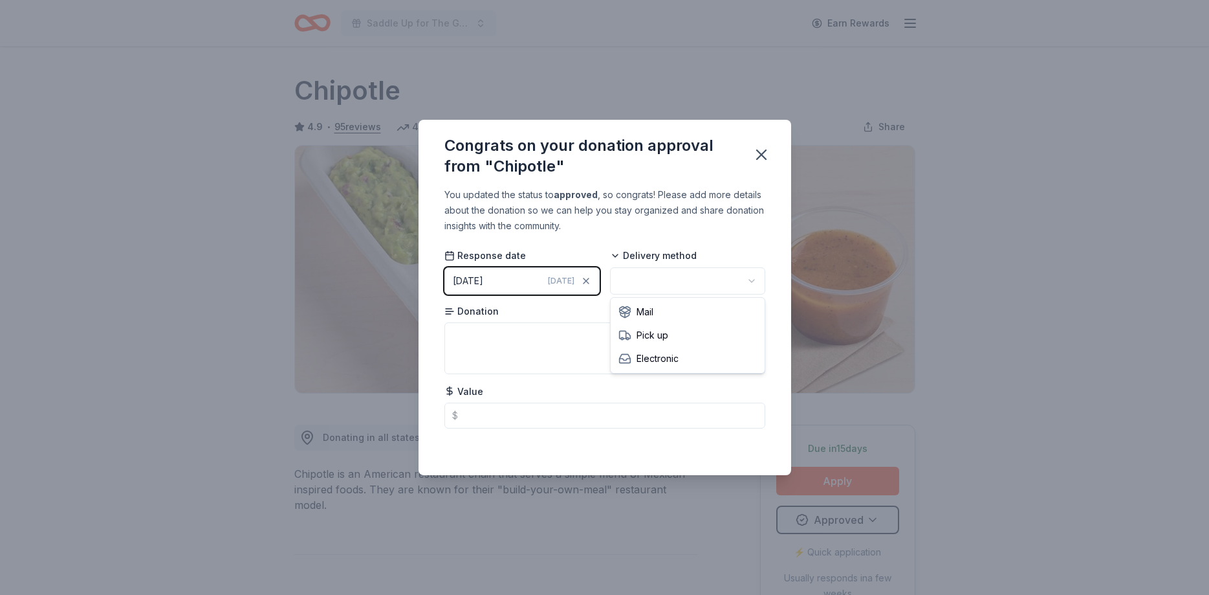
click at [649, 284] on html "Saddle Up for The Guild Earn Rewards Due in 15 days Share Chipotle 4.9 • 95 rev…" at bounding box center [604, 297] width 1209 height 595
click at [478, 351] on textarea at bounding box center [604, 348] width 321 height 52
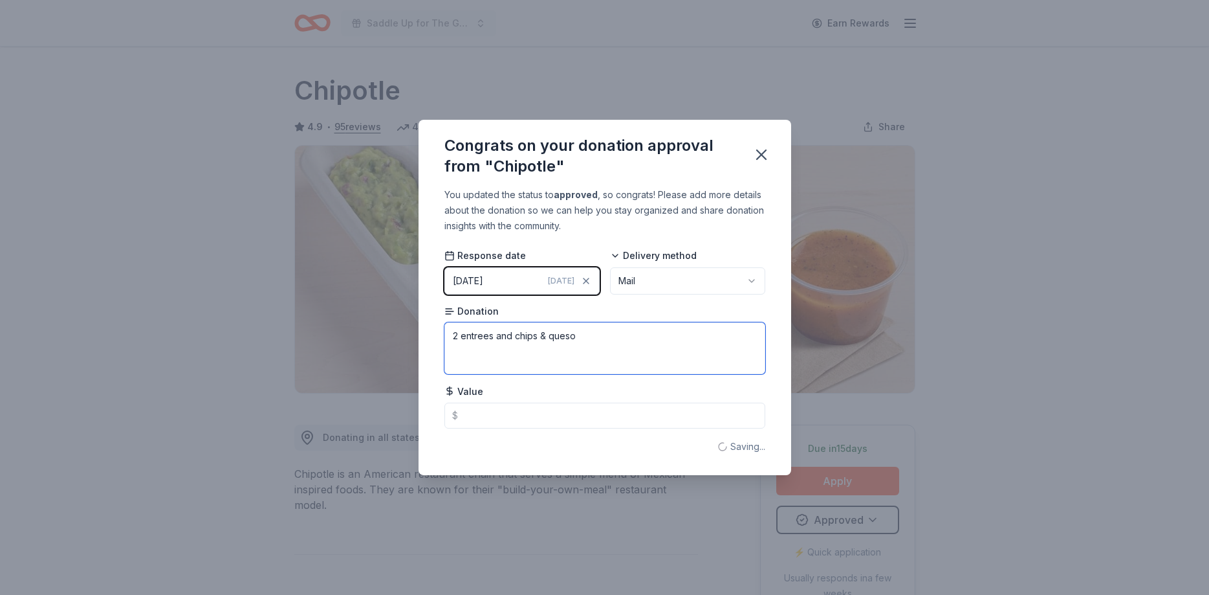
type textarea "2 entrees and chips & queso"
type input "25.00"
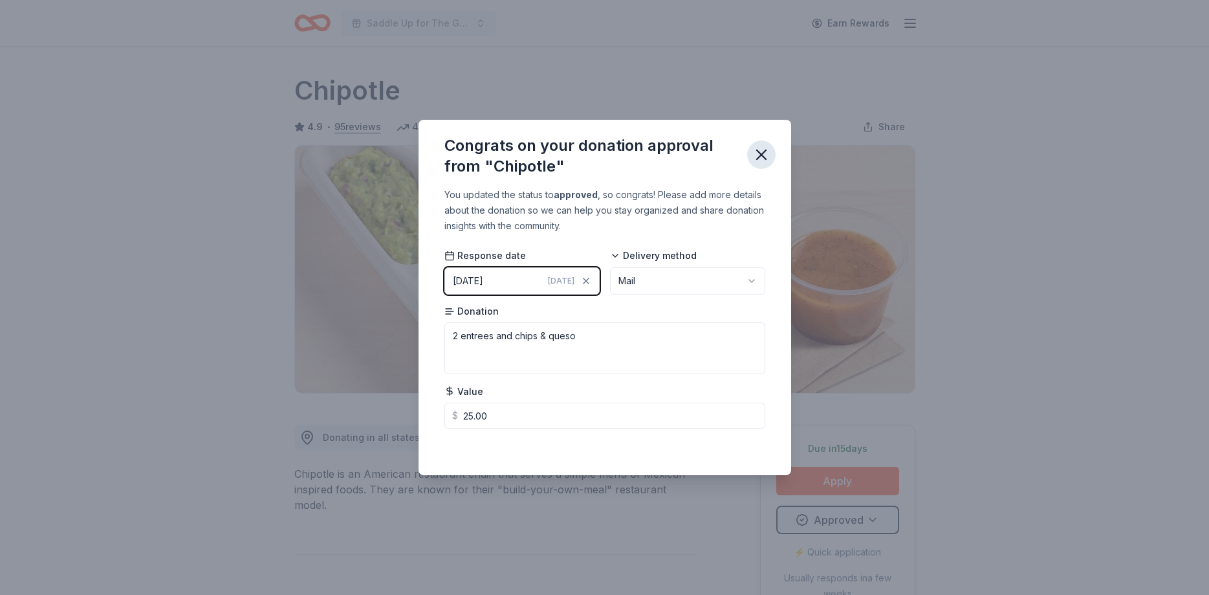
click at [763, 163] on icon "button" at bounding box center [761, 155] width 18 height 18
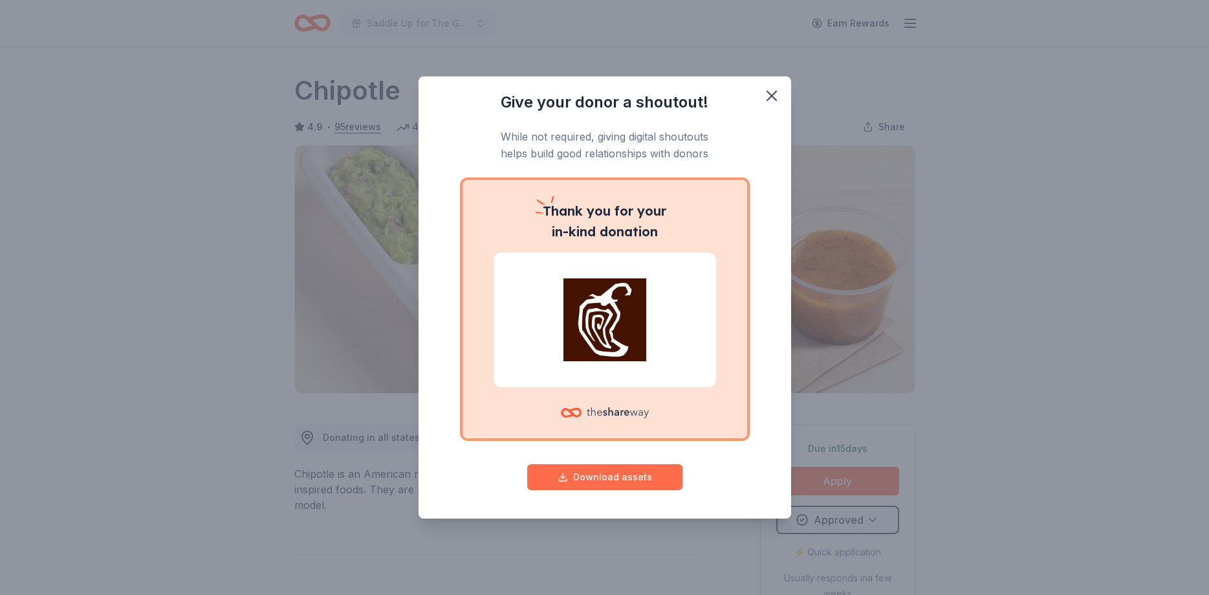
click at [629, 474] on button "Download assets" at bounding box center [604, 477] width 155 height 26
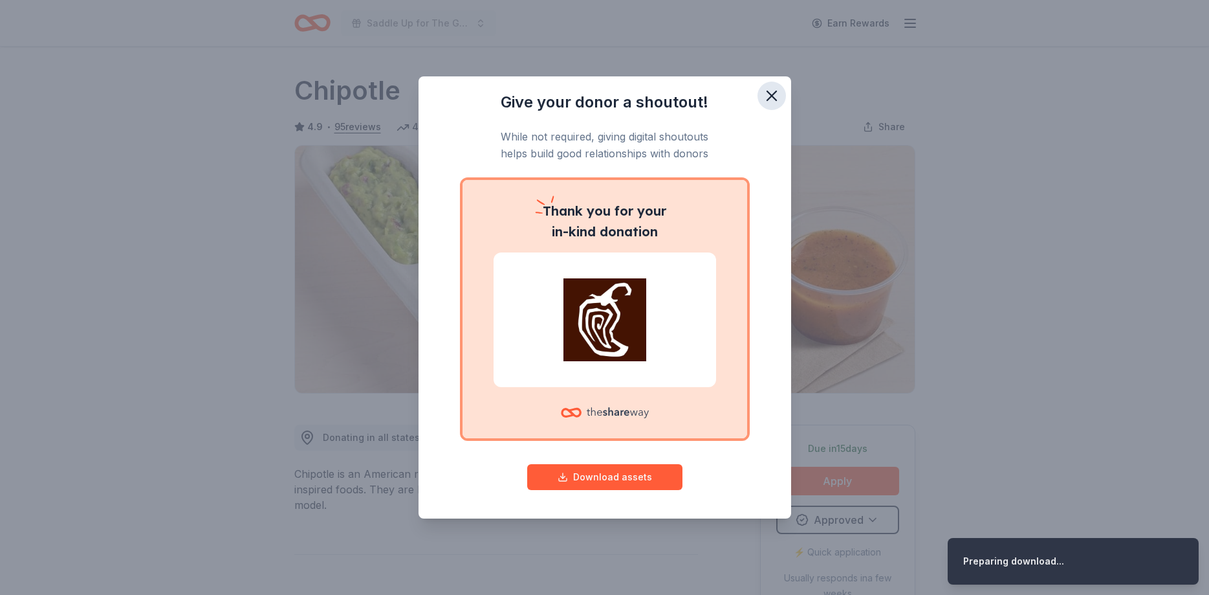
click at [775, 101] on icon "button" at bounding box center [772, 96] width 18 height 18
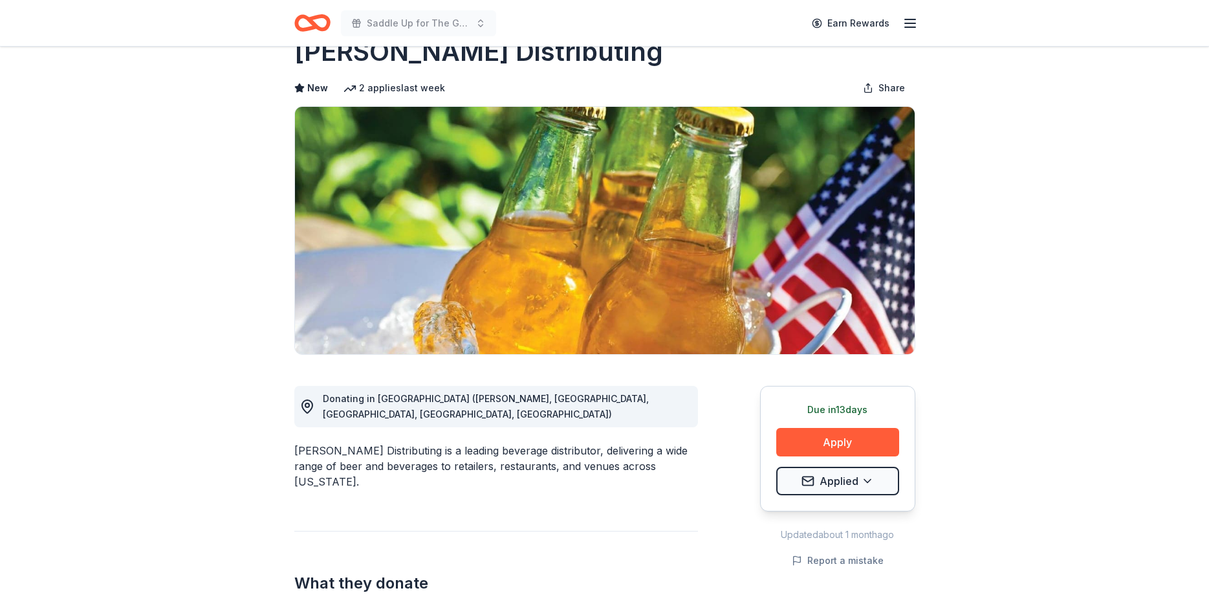
scroll to position [66, 0]
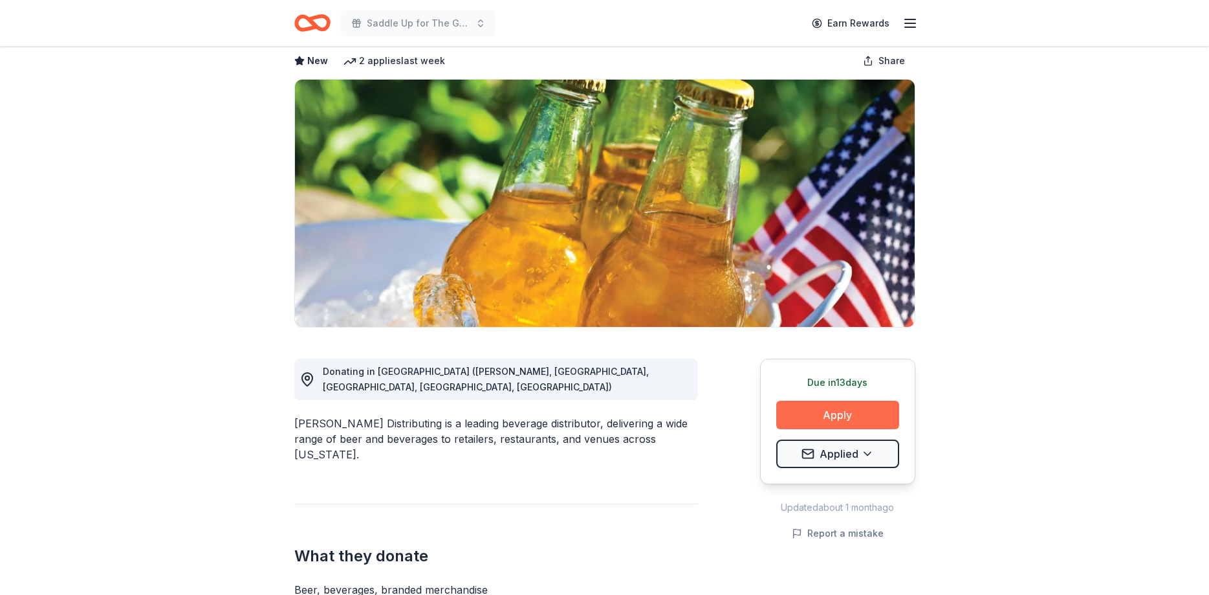
click at [822, 415] on button "Apply" at bounding box center [837, 414] width 123 height 28
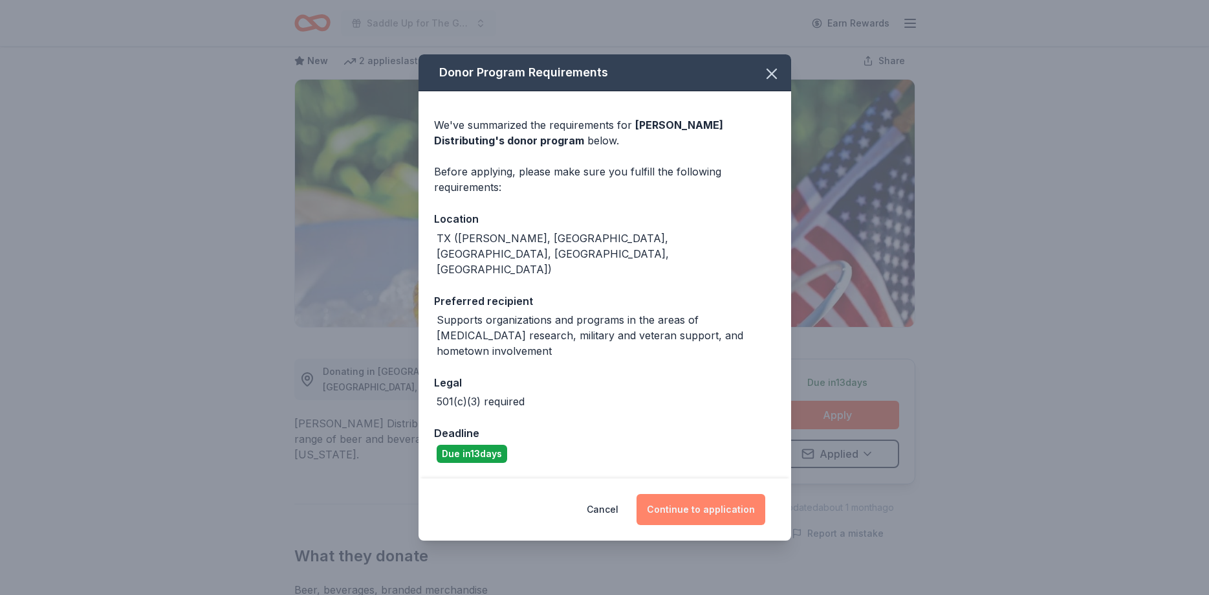
click at [716, 494] on button "Continue to application" at bounding box center [701, 509] width 129 height 31
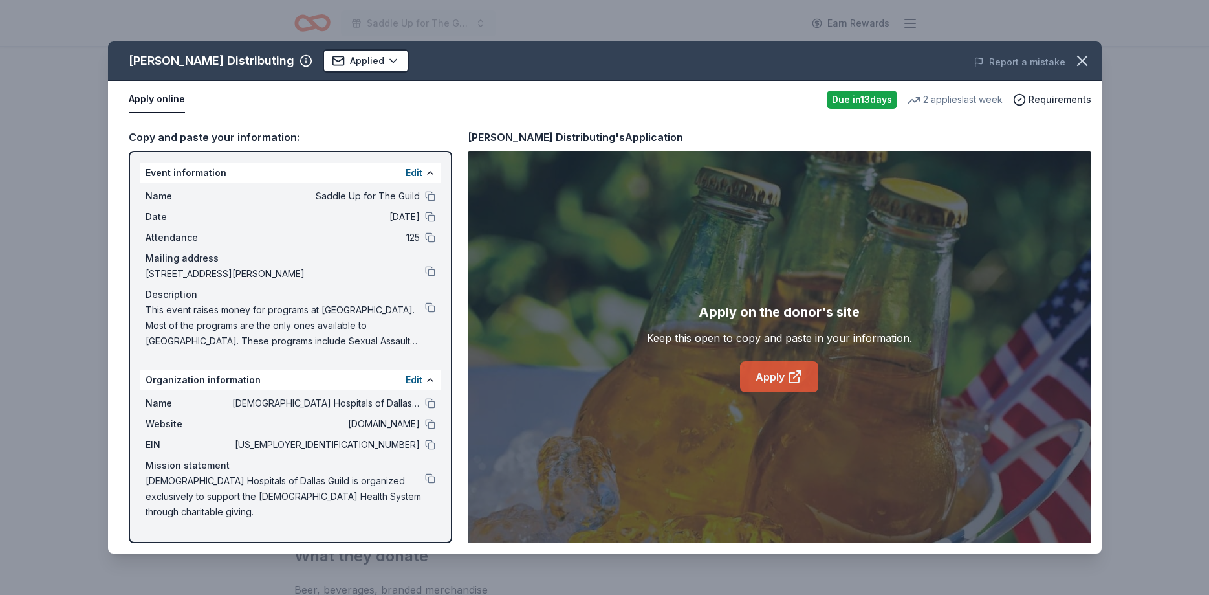
click at [778, 379] on link "Apply" at bounding box center [779, 376] width 78 height 31
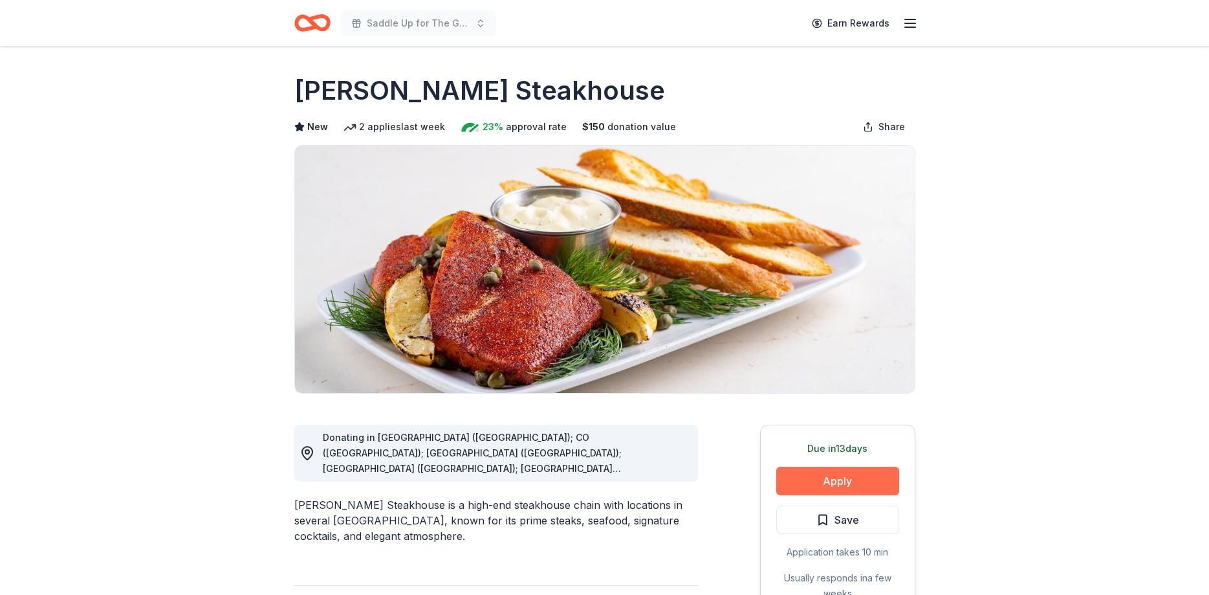
click at [806, 481] on button "Apply" at bounding box center [837, 480] width 123 height 28
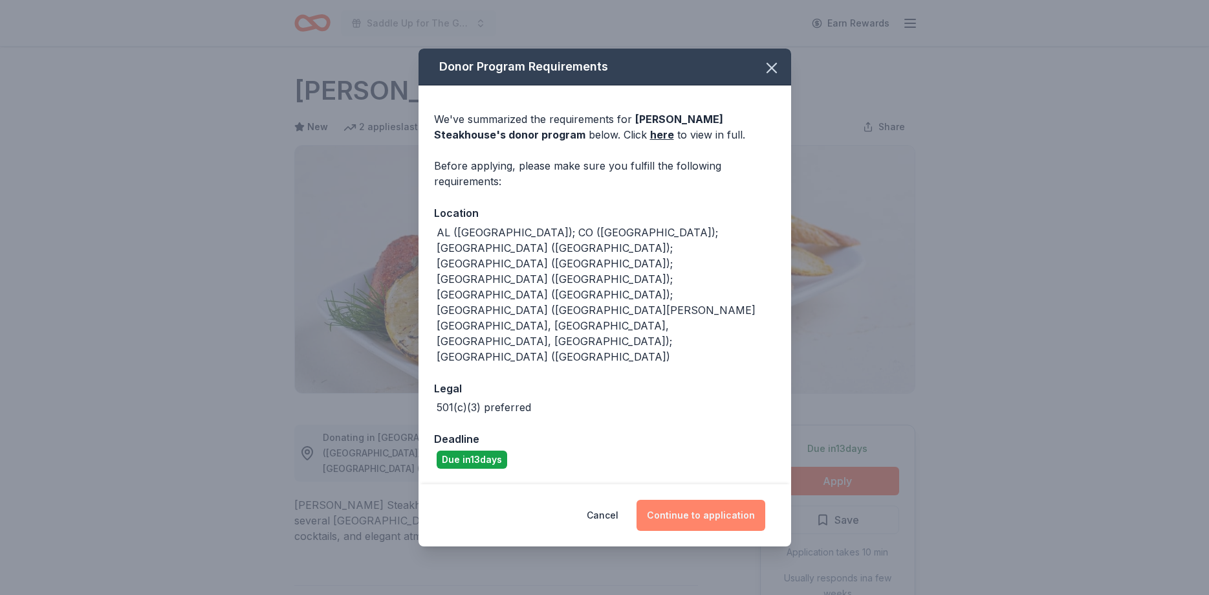
click at [736, 499] on button "Continue to application" at bounding box center [701, 514] width 129 height 31
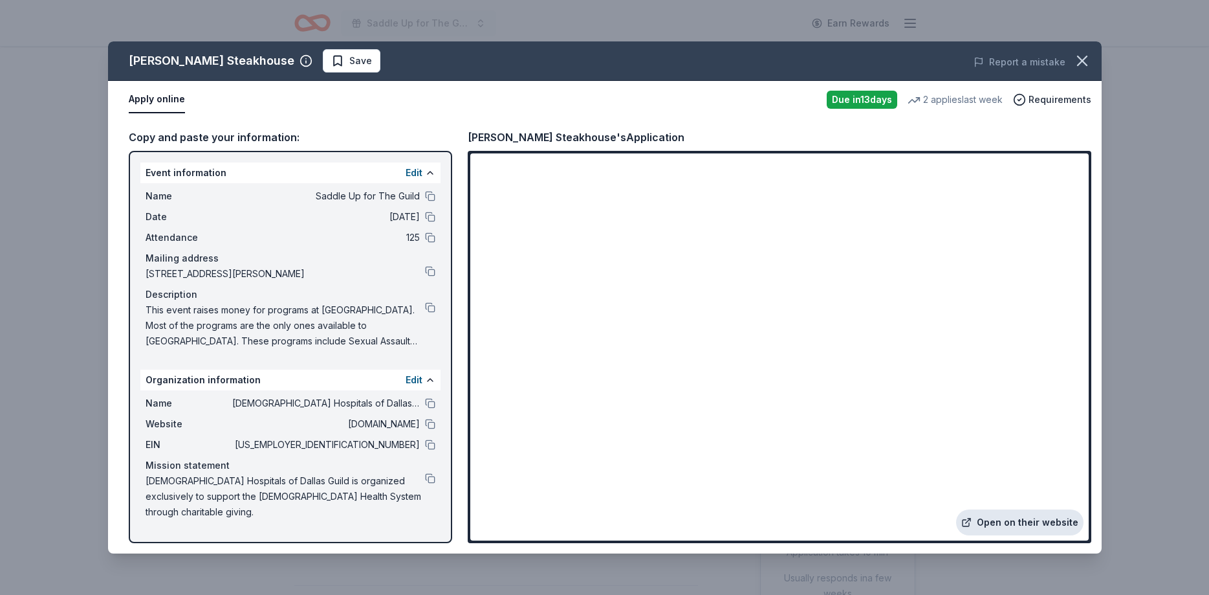
click at [1043, 530] on link "Open on their website" at bounding box center [1019, 522] width 127 height 26
click at [349, 64] on span "Save" at bounding box center [360, 61] width 23 height 16
click at [314, 64] on html "Saddle Up for The Guild Earn Rewards Due in 13 days Share Perry's Steakhouse Ne…" at bounding box center [604, 297] width 1209 height 595
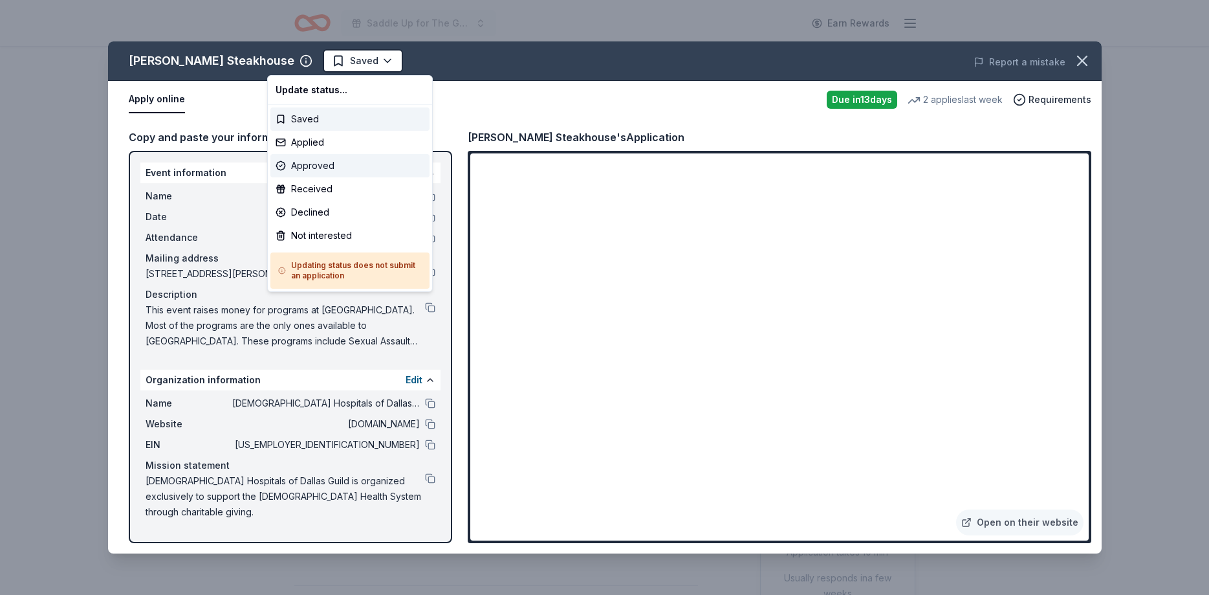
click at [298, 164] on div "Approved" at bounding box center [349, 165] width 159 height 23
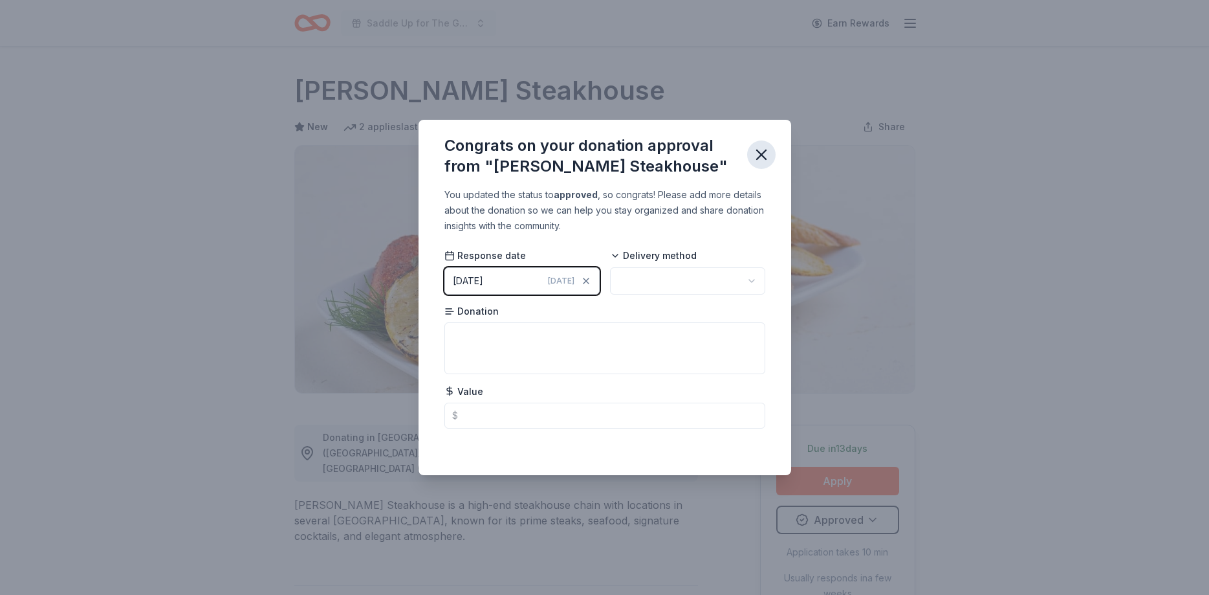
click at [767, 153] on icon "button" at bounding box center [761, 155] width 18 height 18
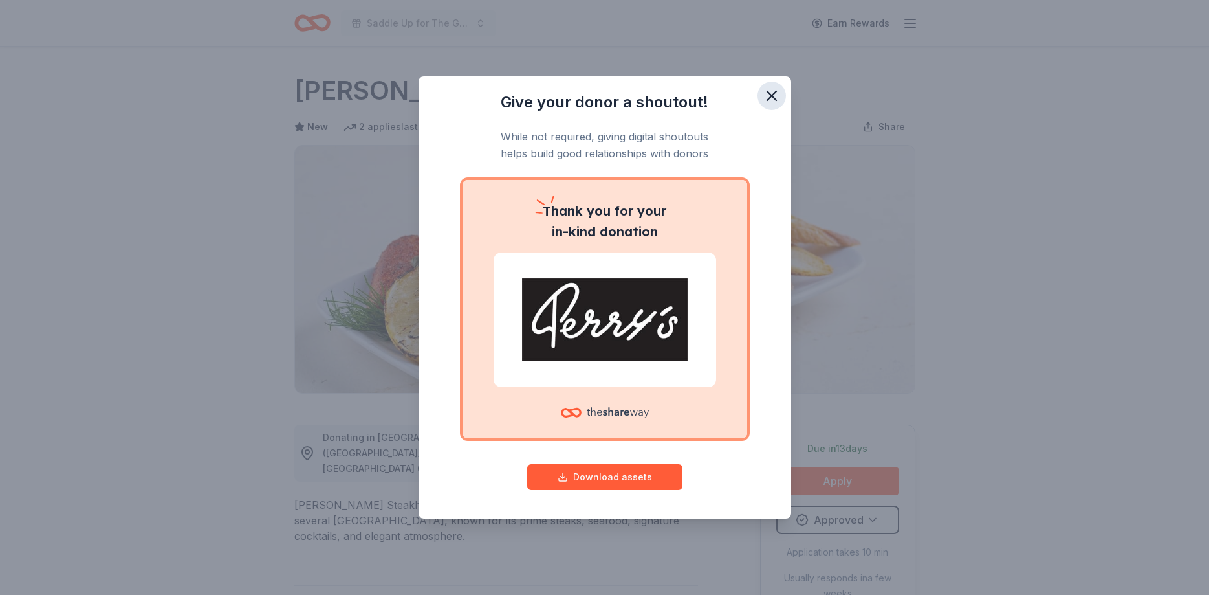
click at [782, 98] on button "button" at bounding box center [772, 96] width 28 height 28
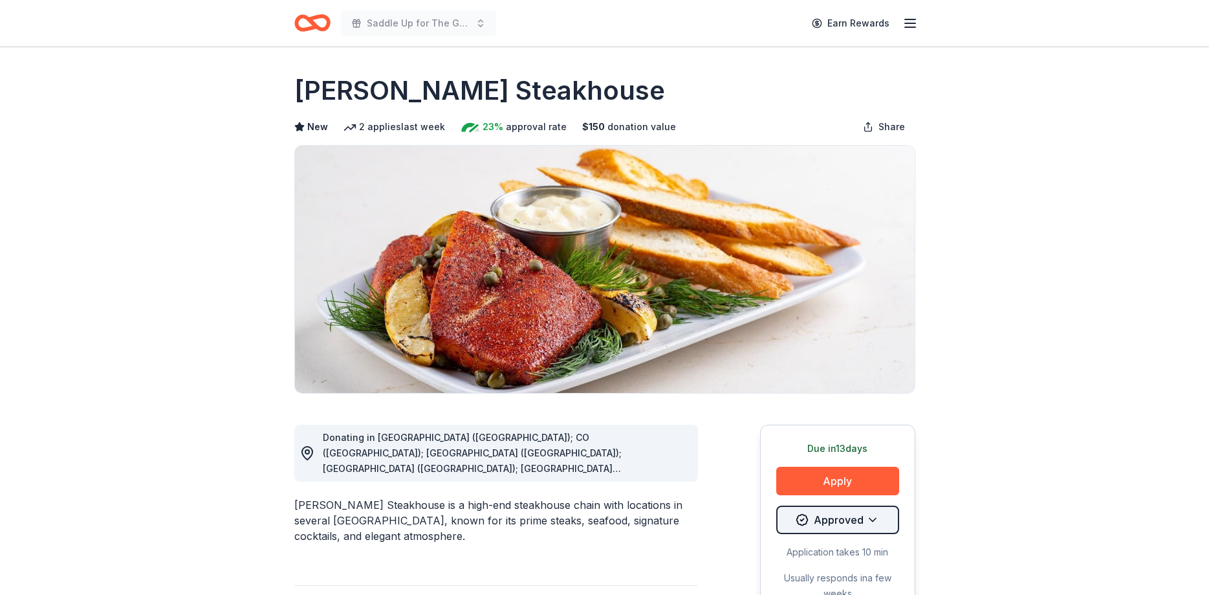
click at [818, 526] on html "Saddle Up for The Guild Earn Rewards Due in 13 days Share Perry's Steakhouse Ne…" at bounding box center [604, 297] width 1209 height 595
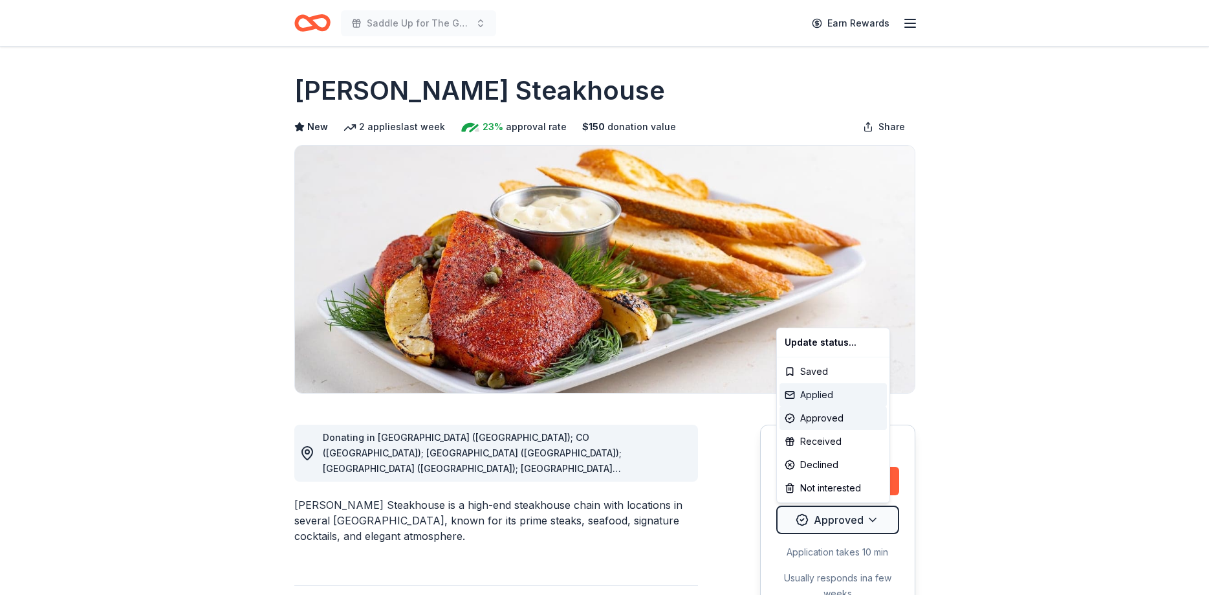
click at [813, 394] on div "Applied" at bounding box center [833, 394] width 107 height 23
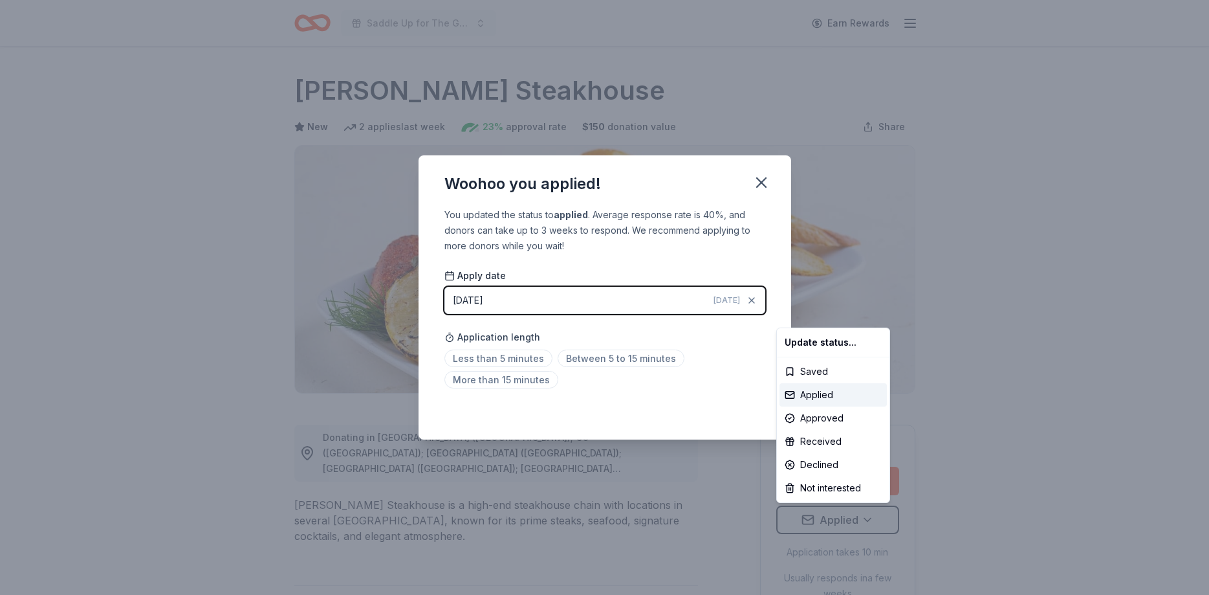
click at [760, 188] on html "Saddle Up for The Guild Earn Rewards Due in 13 days Share Perry's Steakhouse Ne…" at bounding box center [604, 297] width 1209 height 595
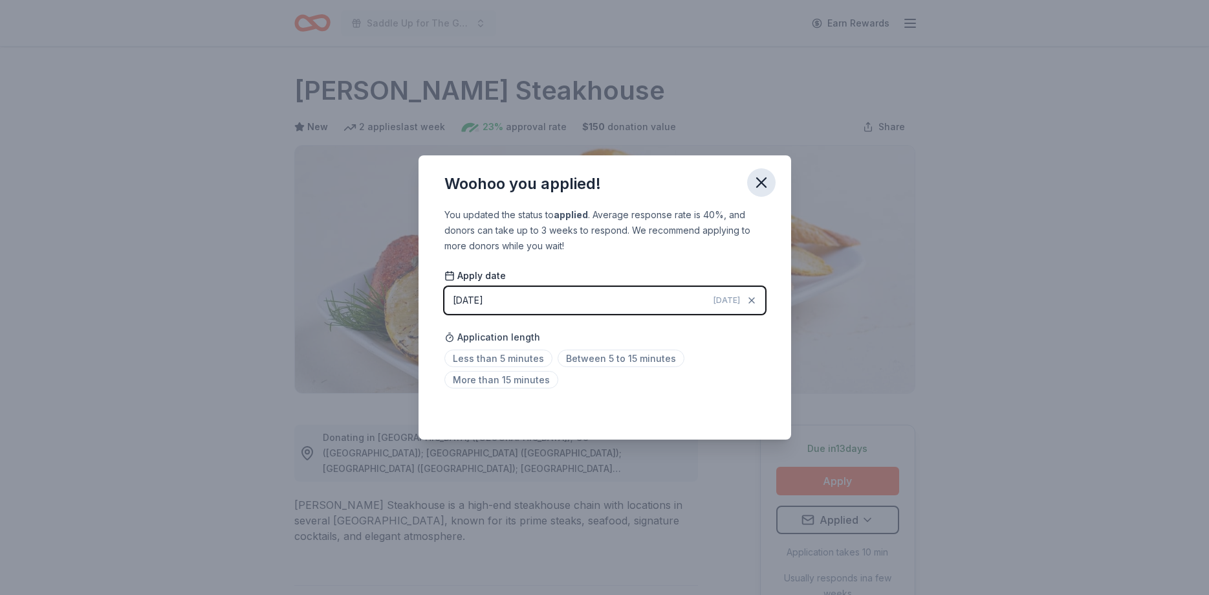
click at [760, 177] on icon "button" at bounding box center [761, 182] width 18 height 18
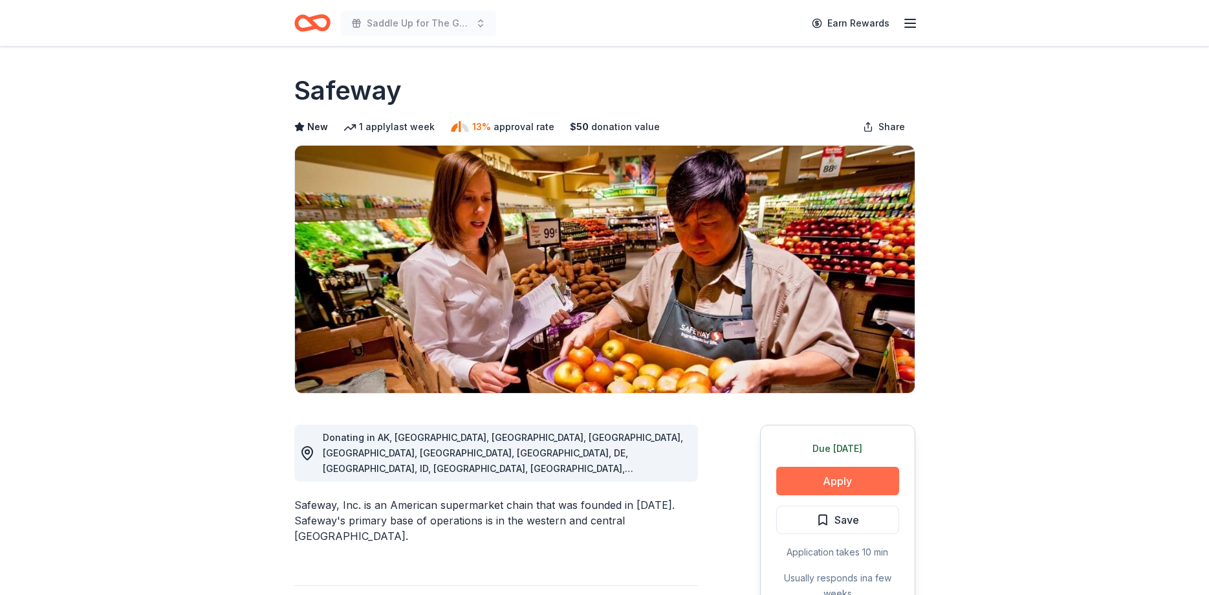
click at [830, 479] on button "Apply" at bounding box center [837, 480] width 123 height 28
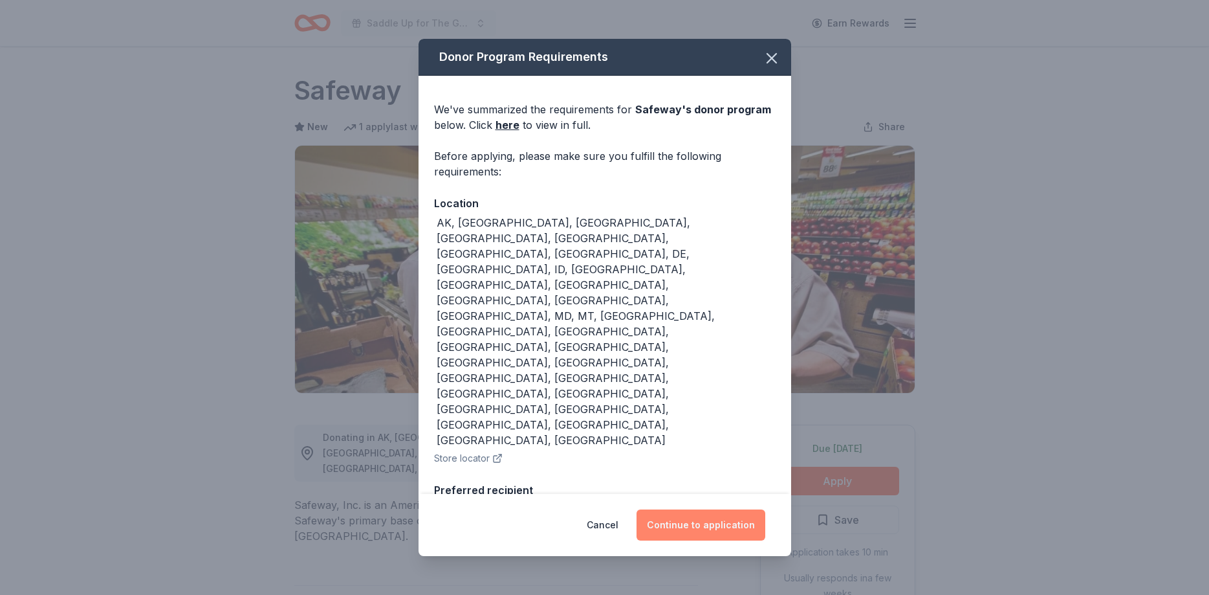
click at [696, 525] on button "Continue to application" at bounding box center [701, 524] width 129 height 31
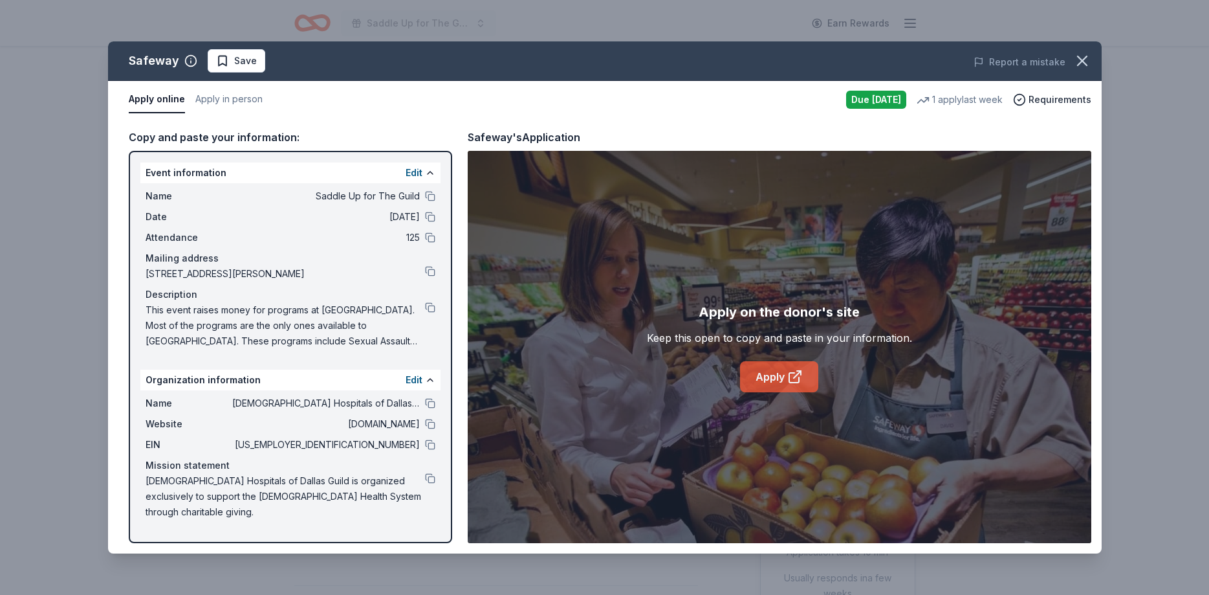
click at [769, 373] on link "Apply" at bounding box center [779, 376] width 78 height 31
